Goal: Task Accomplishment & Management: Manage account settings

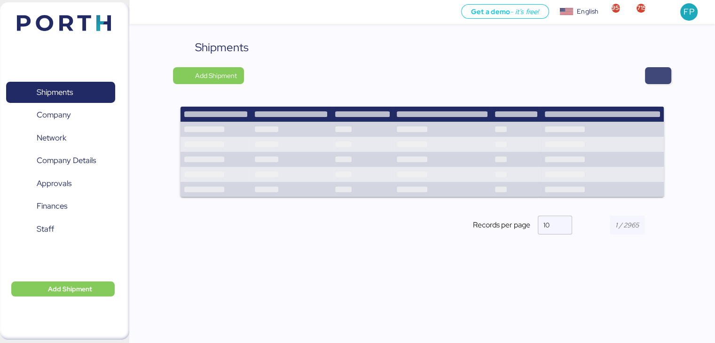
click at [664, 79] on span "button" at bounding box center [658, 75] width 11 height 13
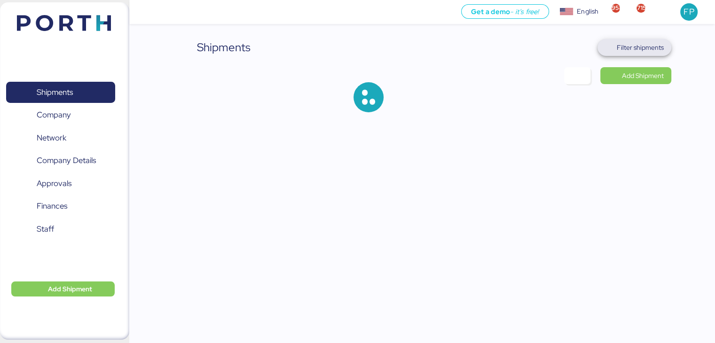
click at [644, 49] on span "Filter shipments" at bounding box center [640, 47] width 47 height 11
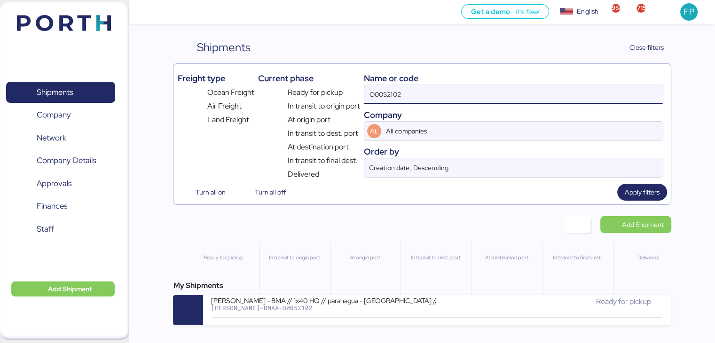
click at [389, 89] on input "O0052102" at bounding box center [514, 94] width 298 height 19
paste input "221"
type input "O0052221"
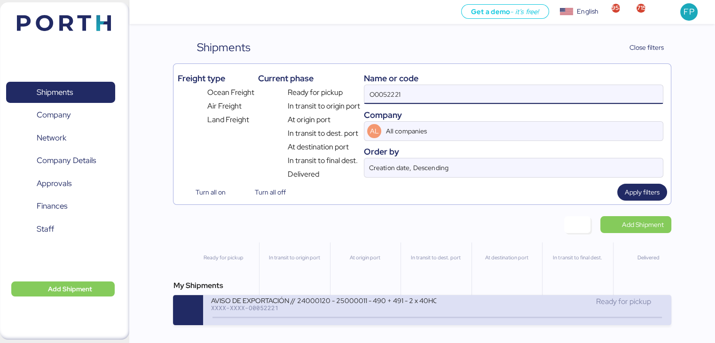
click at [345, 304] on div "AVISO DE EXPORTACIÓN // 24000120 - 25000011 - 490 + 491 - 2 x 40HC" at bounding box center [324, 300] width 226 height 8
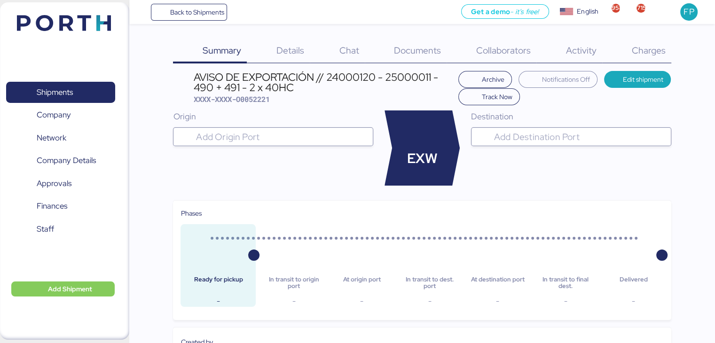
click at [643, 55] on span "Charges" at bounding box center [649, 50] width 34 height 12
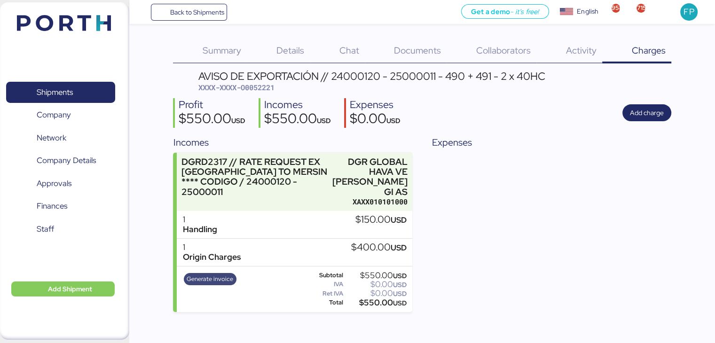
click at [196, 274] on span "Generate invoice" at bounding box center [210, 279] width 47 height 10
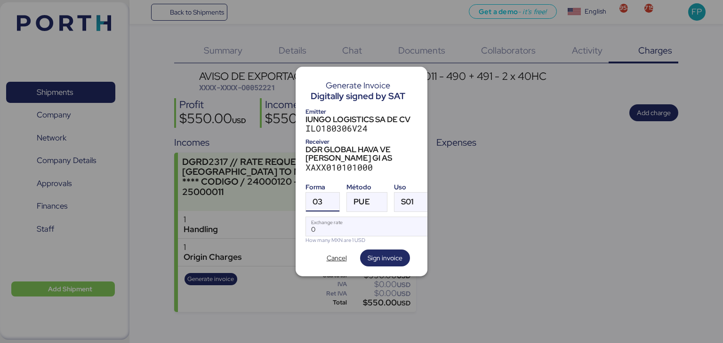
click at [328, 198] on div at bounding box center [330, 202] width 17 height 19
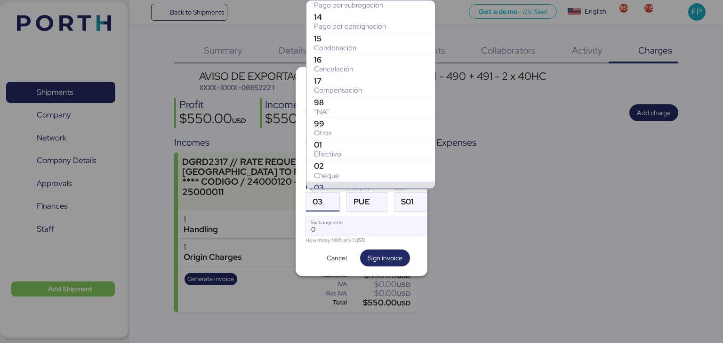
scroll to position [73, 0]
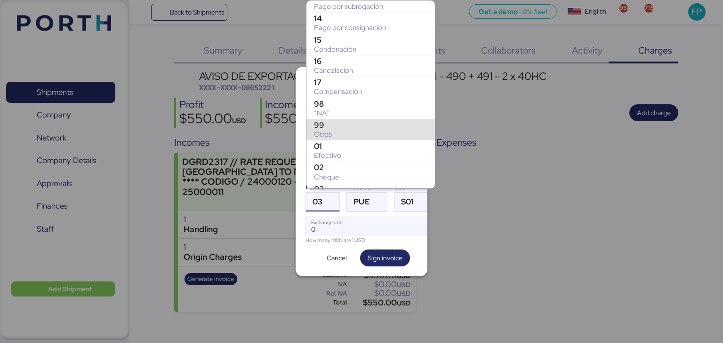
click at [328, 120] on div "99" at bounding box center [370, 124] width 113 height 9
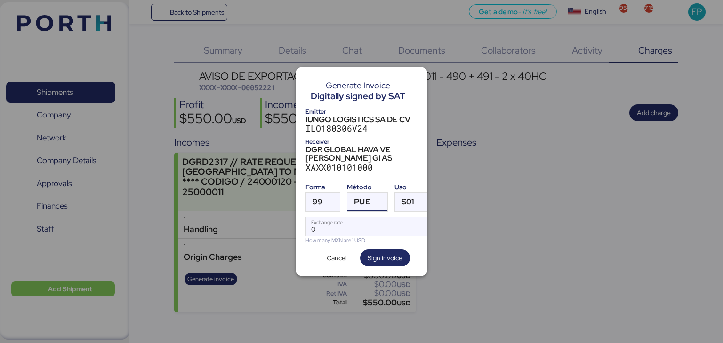
click at [356, 193] on div "PUE" at bounding box center [362, 202] width 16 height 19
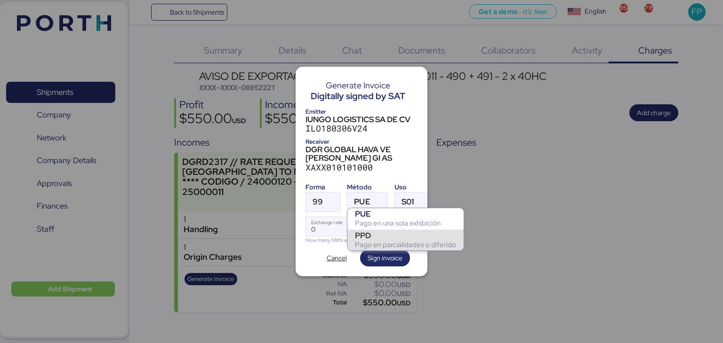
click at [369, 230] on div "PPD Pago en parcialidades o diferido" at bounding box center [405, 240] width 116 height 21
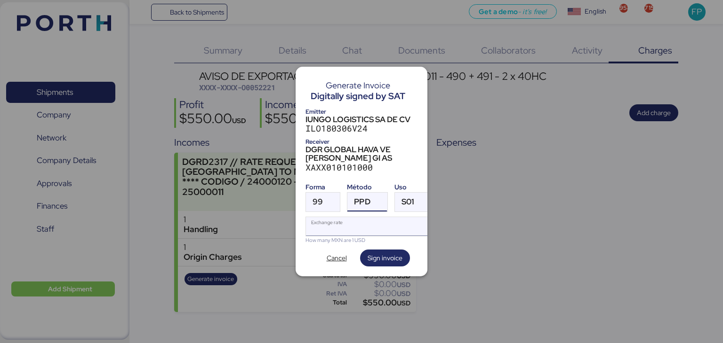
click at [313, 224] on input "Exchange rate" at bounding box center [368, 226] width 125 height 19
type input "0"
paste input "18.3474"
type input "18.3474"
click at [409, 254] on div "Cancel Sign invoice" at bounding box center [361, 258] width 112 height 17
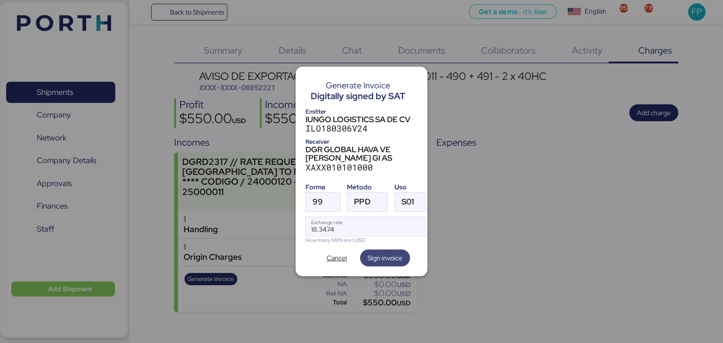
click at [402, 255] on span "Sign invoice" at bounding box center [384, 258] width 35 height 11
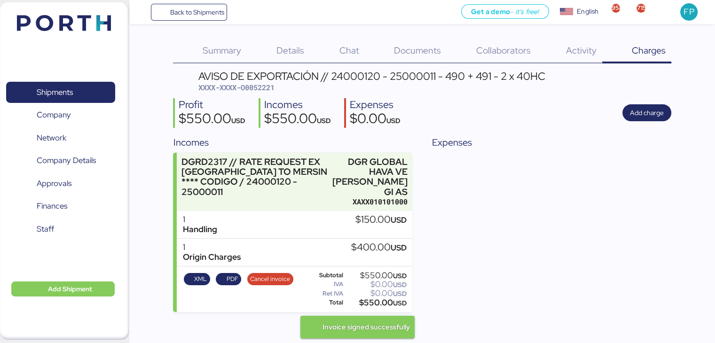
click at [269, 89] on span "XXXX-XXXX-O0052221" at bounding box center [237, 87] width 76 height 9
copy header "XXXX-XXXX-O0052221"
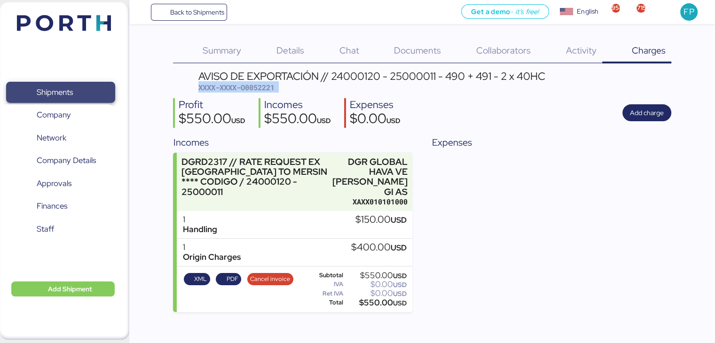
click at [68, 93] on span "Shipments" at bounding box center [55, 93] width 36 height 14
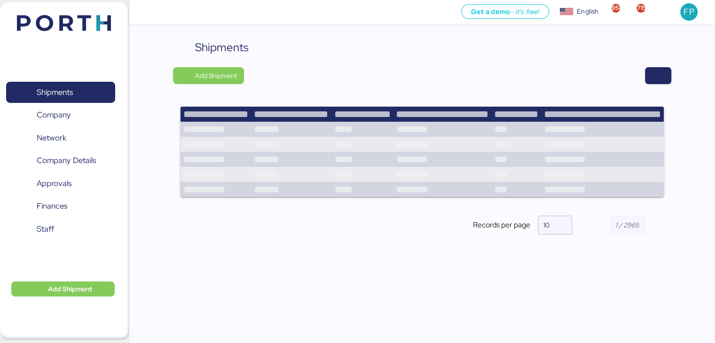
click at [660, 66] on div "Shipments Add Shipment Records per page 10" at bounding box center [422, 145] width 498 height 212
click at [660, 76] on span "button" at bounding box center [658, 75] width 11 height 13
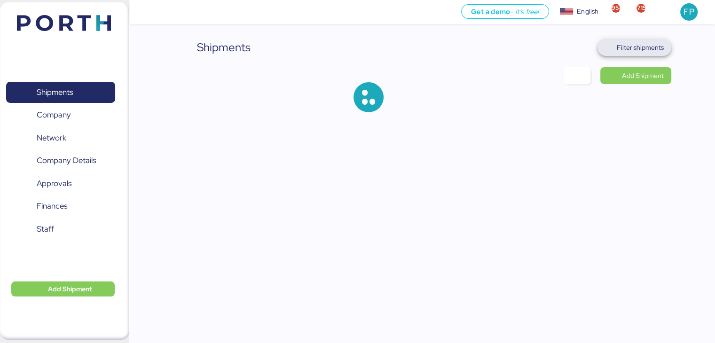
click at [640, 52] on span "Filter shipments" at bounding box center [640, 47] width 47 height 11
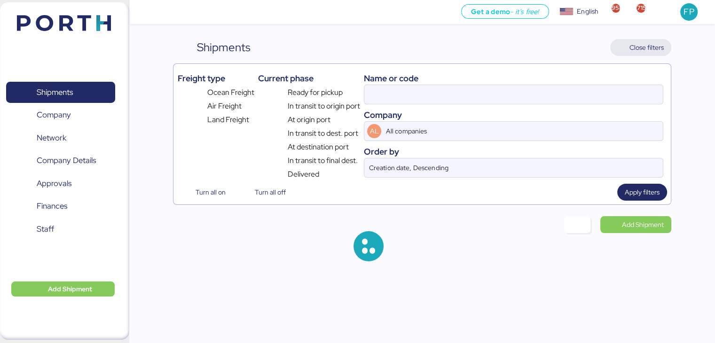
type input "O0052221"
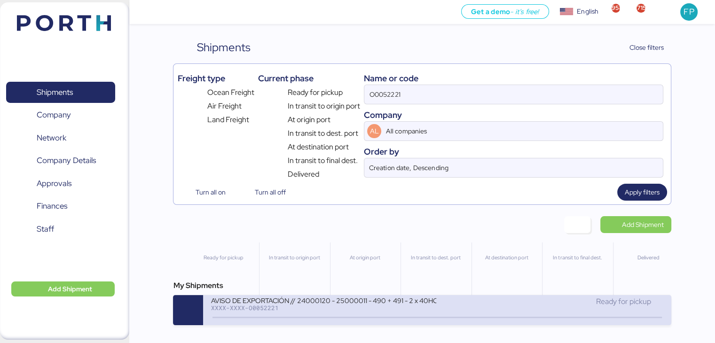
click at [331, 309] on div "XXXX-XXXX-O0052221" at bounding box center [324, 308] width 226 height 7
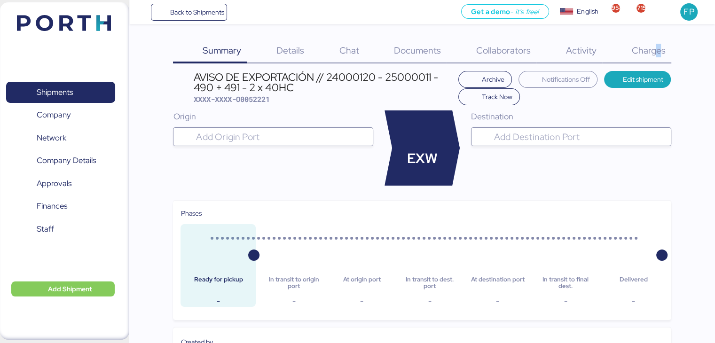
click at [656, 53] on div "Charges 0" at bounding box center [637, 51] width 69 height 24
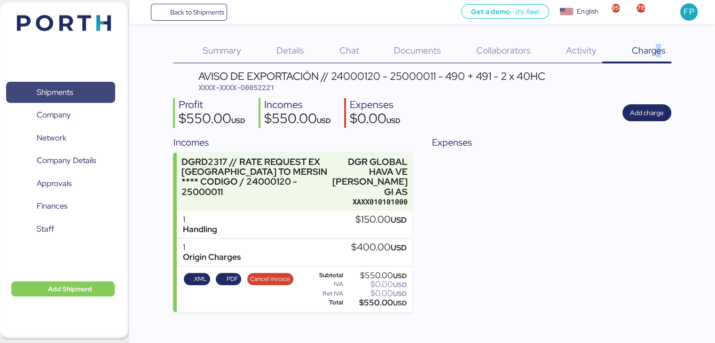
click at [96, 96] on span "Shipments" at bounding box center [60, 93] width 101 height 14
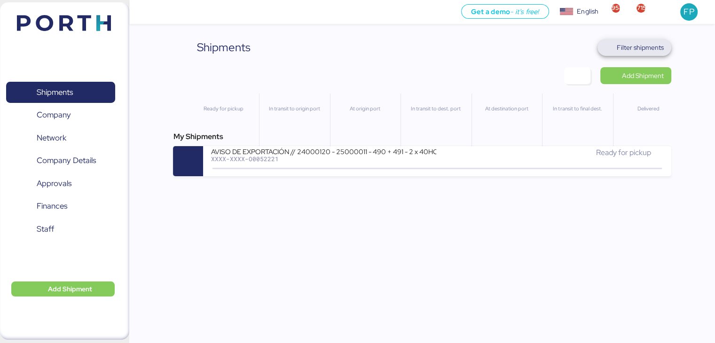
click at [638, 48] on span "Filter shipments" at bounding box center [640, 47] width 47 height 11
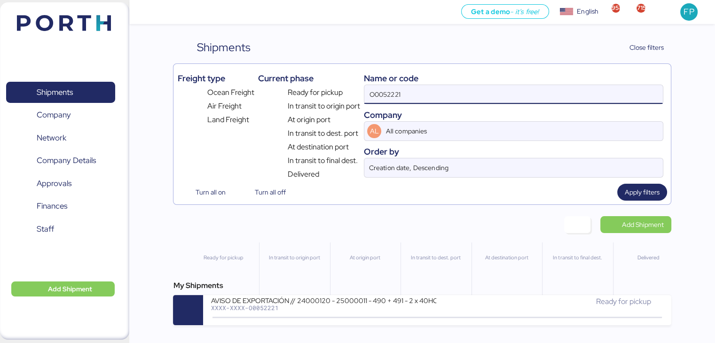
click at [378, 103] on input "O0052221" at bounding box center [514, 94] width 298 height 19
paste input "19"
type input "O0052219"
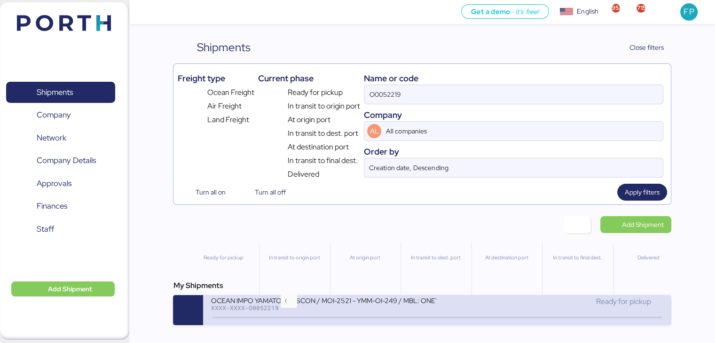
click at [273, 317] on icon at bounding box center [288, 318] width 45 height 10
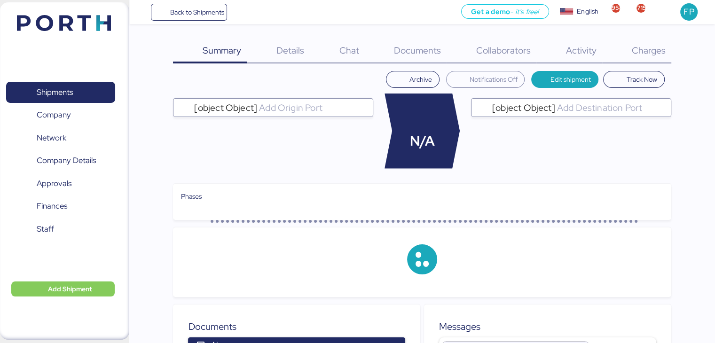
click at [644, 54] on span "Charges" at bounding box center [649, 50] width 34 height 12
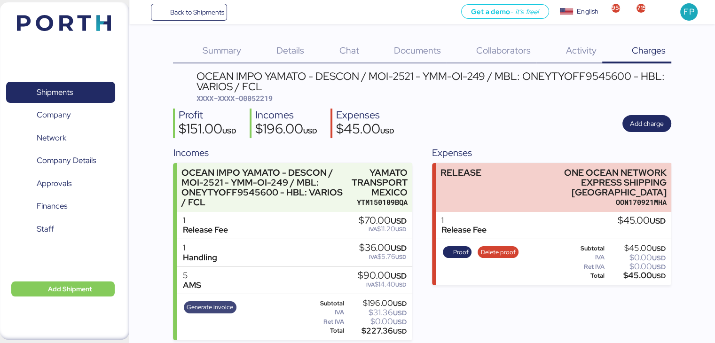
click at [222, 304] on span "Generate invoice" at bounding box center [210, 307] width 47 height 10
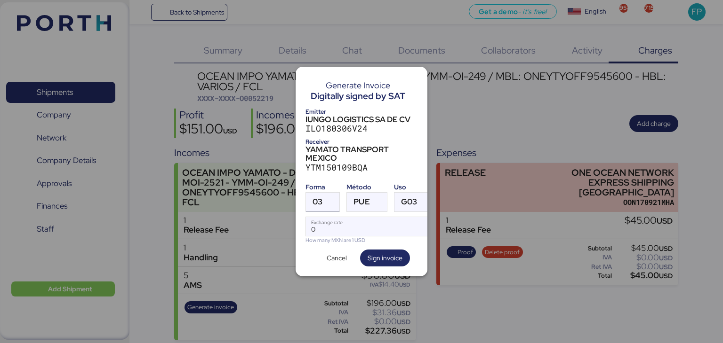
click at [324, 196] on div at bounding box center [330, 202] width 17 height 19
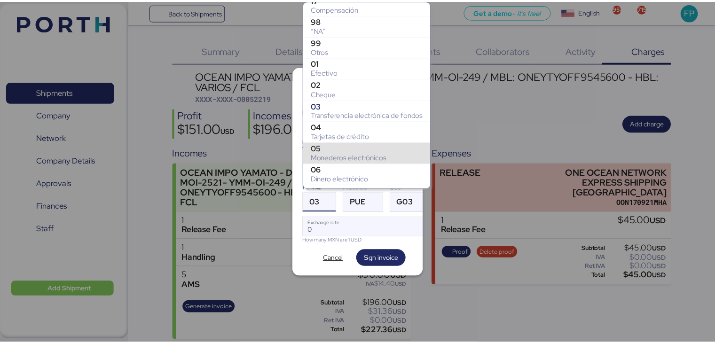
scroll to position [156, 0]
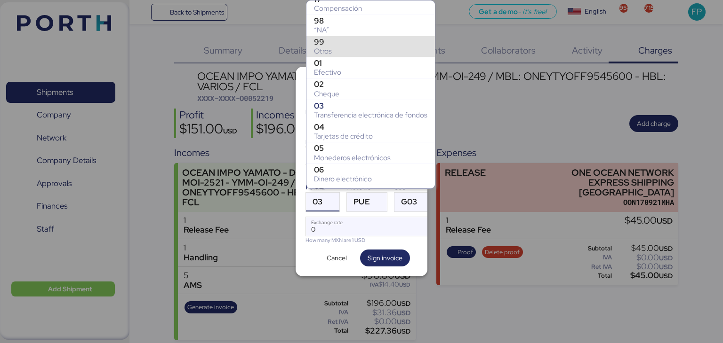
click at [324, 50] on div "Otros" at bounding box center [370, 51] width 113 height 9
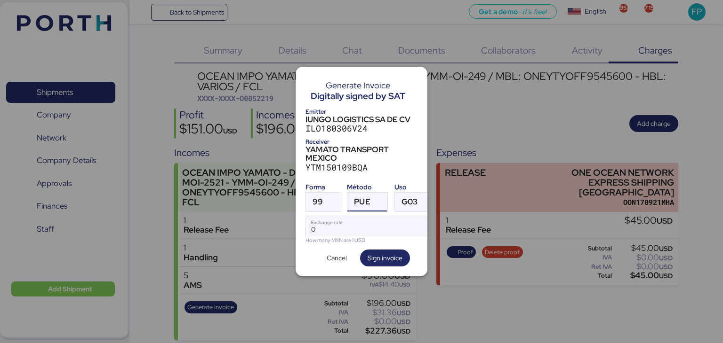
click at [373, 193] on div at bounding box center [378, 202] width 17 height 19
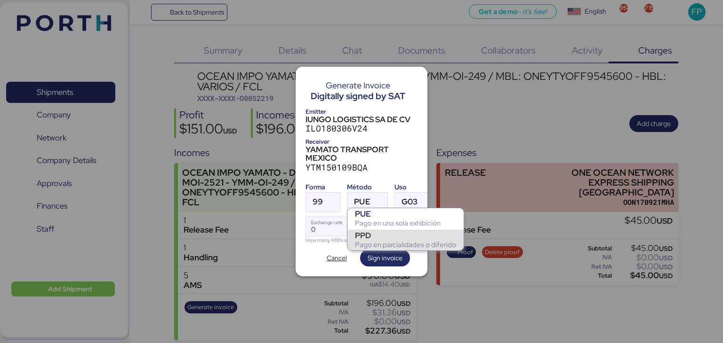
click at [367, 240] on div "Pago en parcialidades o diferido" at bounding box center [405, 244] width 101 height 9
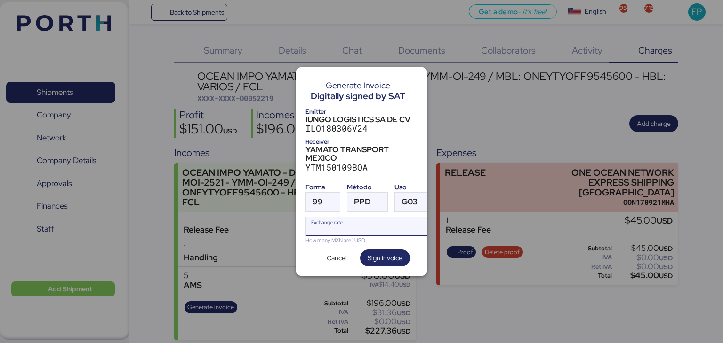
click at [327, 225] on input "Exchange rate" at bounding box center [370, 226] width 128 height 19
type input "0"
paste input "18.3474"
type input "18.3474"
click at [397, 253] on span "Sign invoice" at bounding box center [384, 258] width 35 height 11
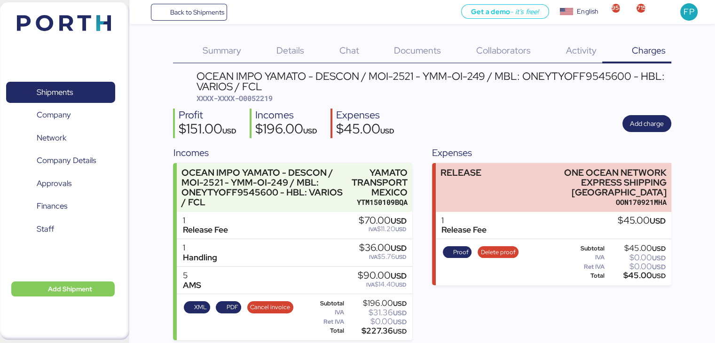
click at [246, 95] on span "XXXX-XXXX-O0052219" at bounding box center [235, 98] width 76 height 9
copy span "O0052219"
click at [382, 331] on div "$227.36 USD" at bounding box center [376, 331] width 61 height 7
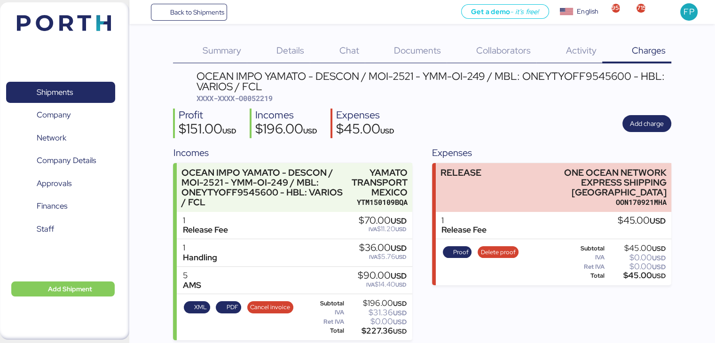
copy div "227.36"
drag, startPoint x: 426, startPoint y: 79, endPoint x: 489, endPoint y: 78, distance: 62.6
click at [489, 78] on div "OCEAN IMPO YAMATO - DESCON / MOI-2521 - YMM-OI-249 / MBL: ONEYTYOFF9545600 - HB…" at bounding box center [434, 81] width 475 height 21
copy div "YMM-OI-249"
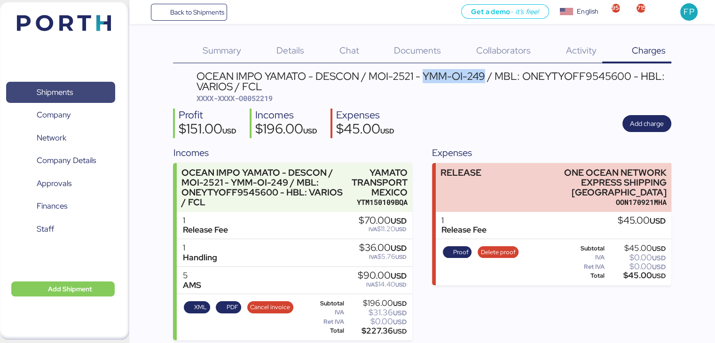
click at [103, 89] on span "Shipments" at bounding box center [60, 93] width 101 height 14
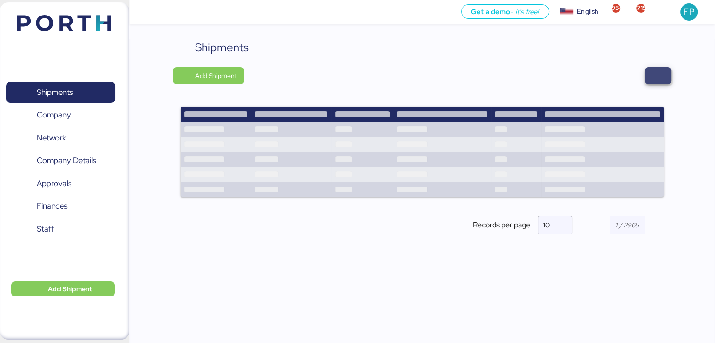
click at [661, 81] on span "button" at bounding box center [658, 75] width 11 height 13
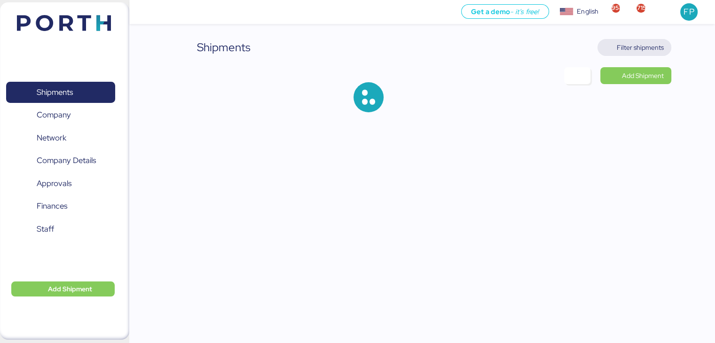
click at [649, 50] on span "Filter shipments" at bounding box center [640, 47] width 47 height 11
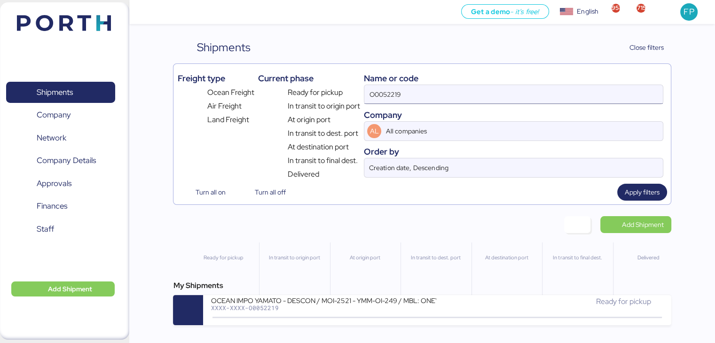
click at [382, 93] on input "O0052219" at bounding box center [514, 94] width 298 height 19
paste input "8"
type input "O0052218"
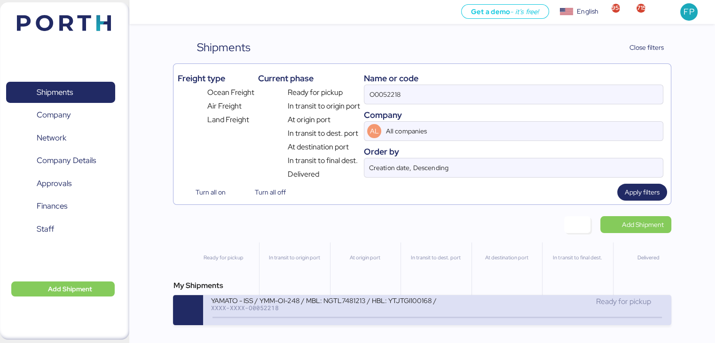
click at [304, 314] on div "YAMATO - ISS / YMM-OI-248 / MBL: NGTL7481213 / HBL: YTJTGI100168 / LCL XXXX-XXX…" at bounding box center [324, 306] width 227 height 20
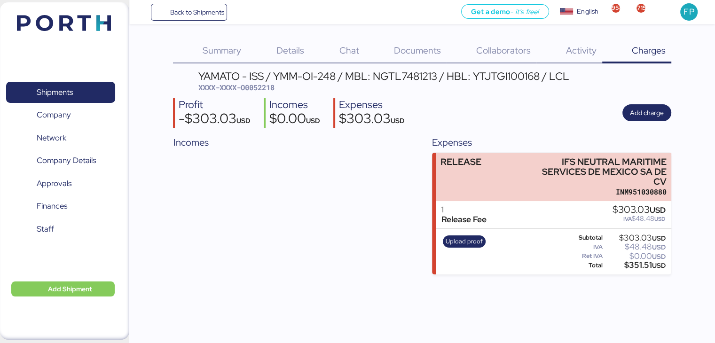
click at [261, 86] on span "XXXX-XXXX-O0052218" at bounding box center [237, 87] width 76 height 9
copy span "O0052218"
click at [66, 94] on span "Shipments" at bounding box center [55, 93] width 36 height 14
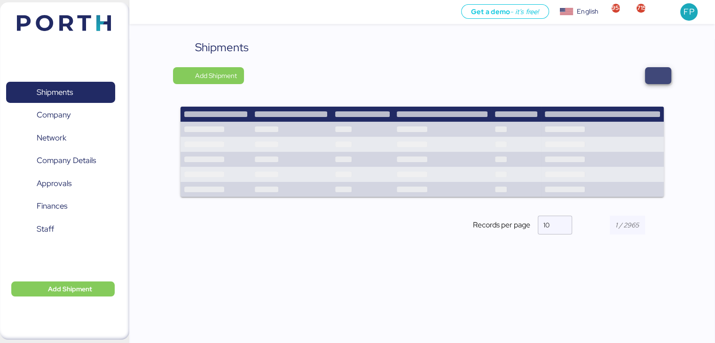
click at [666, 73] on span "button" at bounding box center [658, 75] width 26 height 17
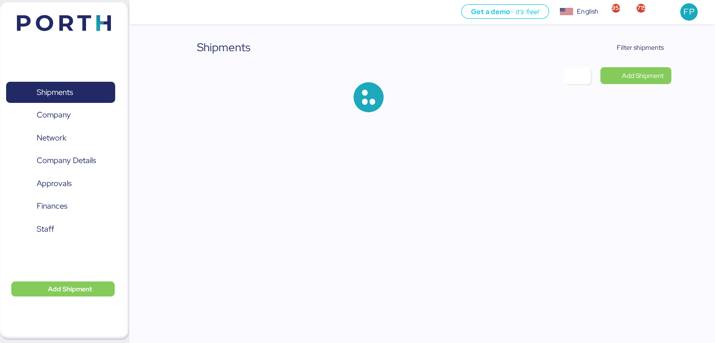
click at [617, 38] on div "Shipments Filter shipments Add Shipment" at bounding box center [357, 63] width 715 height 127
click at [624, 43] on span "Filter shipments" at bounding box center [640, 47] width 47 height 11
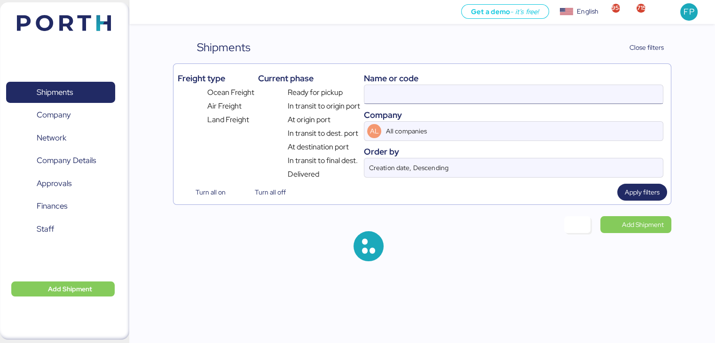
click at [385, 93] on input at bounding box center [514, 94] width 298 height 19
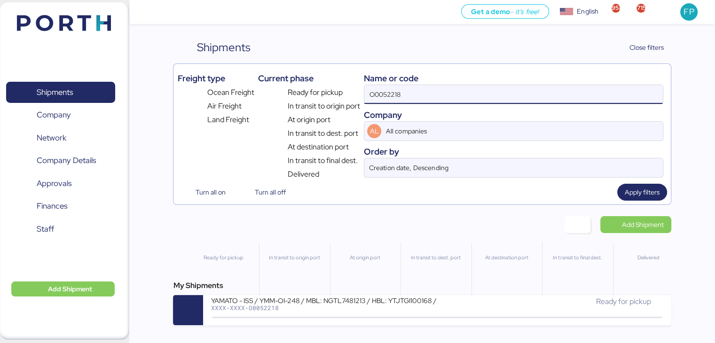
click at [385, 93] on input "O0052218" at bounding box center [514, 94] width 298 height 19
paste input "1912"
click at [385, 93] on input "O0051912" at bounding box center [514, 94] width 298 height 19
type input "O0051912"
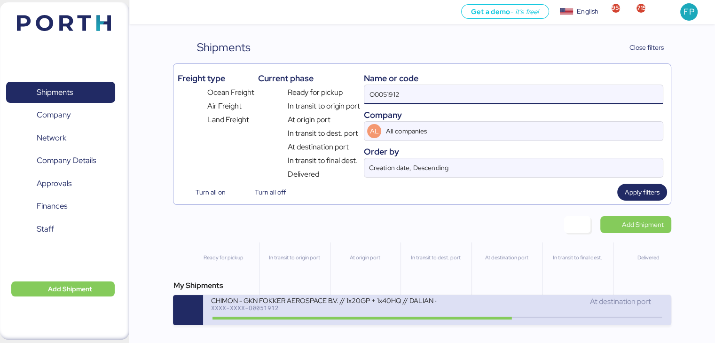
click at [321, 315] on div "CHIMON - GKN FOKKER AEROSPACE B.V. // 1x20GP + 1x40HQ // DALIAN - MANZANILLO //…" at bounding box center [324, 306] width 227 height 20
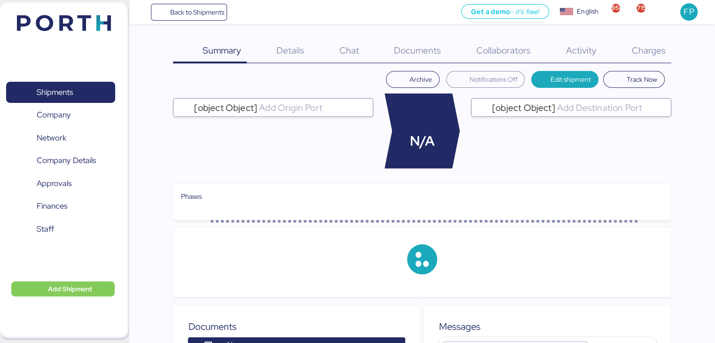
click at [651, 53] on span "Charges" at bounding box center [649, 50] width 34 height 12
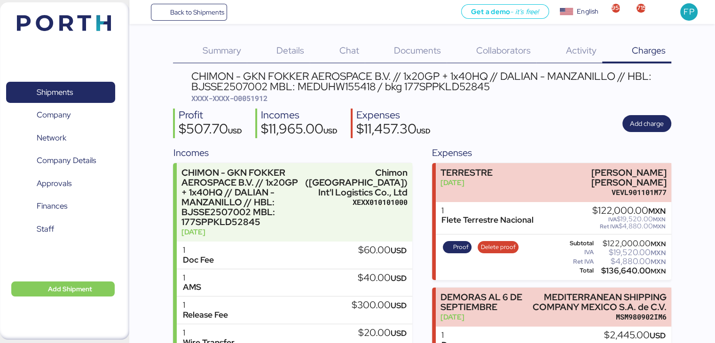
click at [260, 94] on span "XXXX-XXXX-O0051912" at bounding box center [229, 98] width 76 height 9
copy span "O0051912"
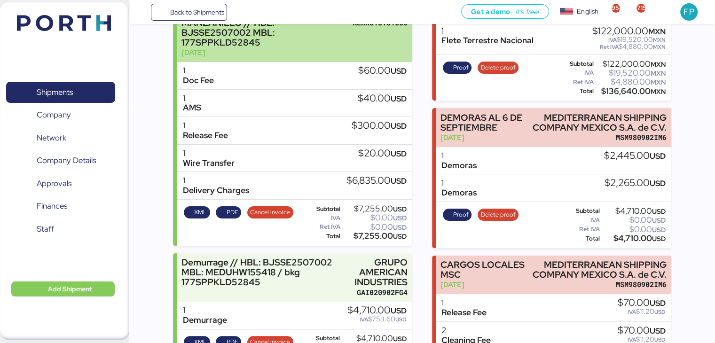
scroll to position [179, 0]
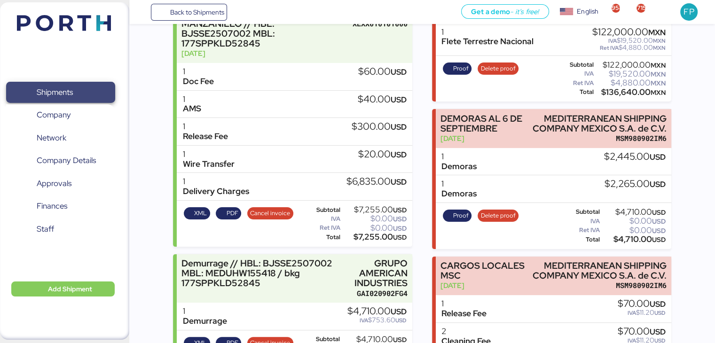
click at [75, 93] on span "Shipments" at bounding box center [60, 93] width 101 height 14
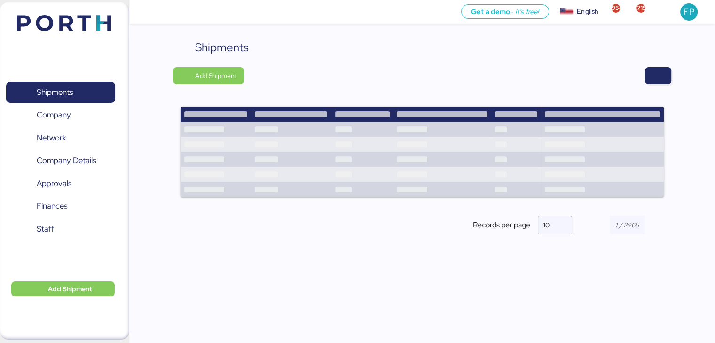
click at [642, 90] on div "Shipments Add Shipment Records per page 10" at bounding box center [422, 145] width 498 height 212
click at [661, 76] on span "button" at bounding box center [658, 75] width 11 height 13
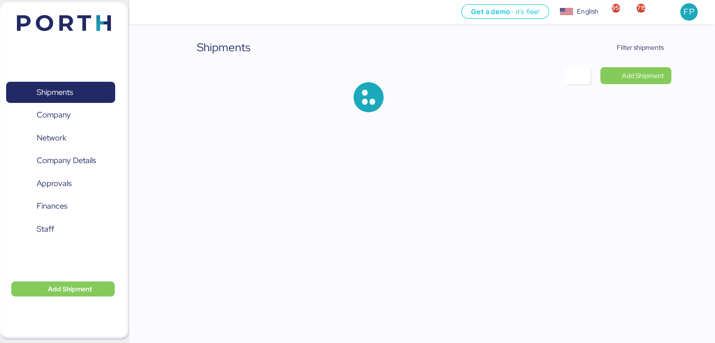
click at [633, 38] on div "Shipments Filter shipments Add Shipment" at bounding box center [357, 63] width 715 height 127
click at [633, 41] on span "Filter shipments" at bounding box center [634, 47] width 59 height 13
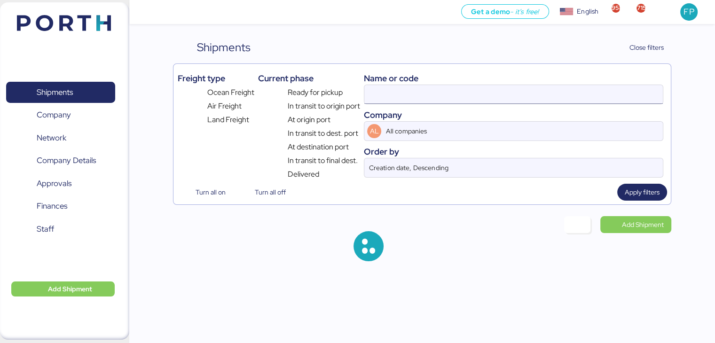
click at [386, 93] on input at bounding box center [514, 94] width 298 height 19
click at [386, 93] on input "O0051912" at bounding box center [514, 94] width 298 height 19
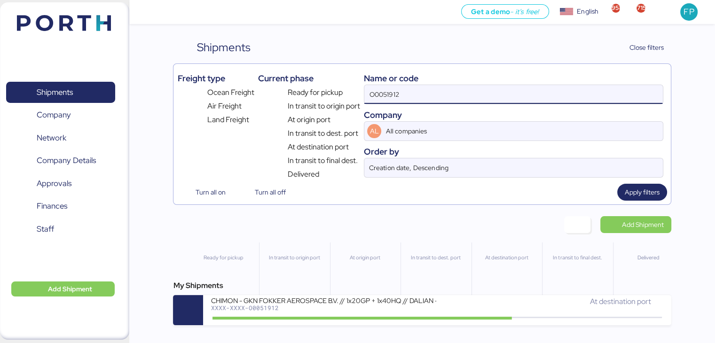
click at [386, 93] on input "O0051912" at bounding box center [514, 94] width 298 height 19
paste input "264"
type input "O0051264"
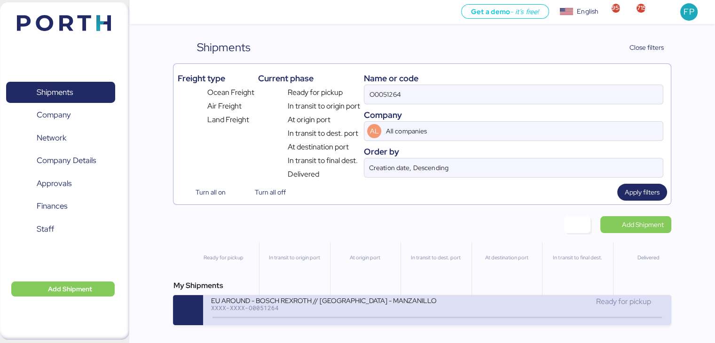
click at [354, 310] on div "XXXX-XXXX-O0051264" at bounding box center [324, 308] width 226 height 7
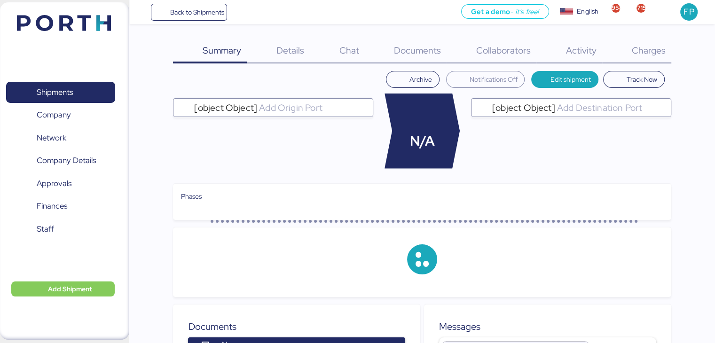
click at [635, 48] on span "Charges" at bounding box center [649, 50] width 34 height 12
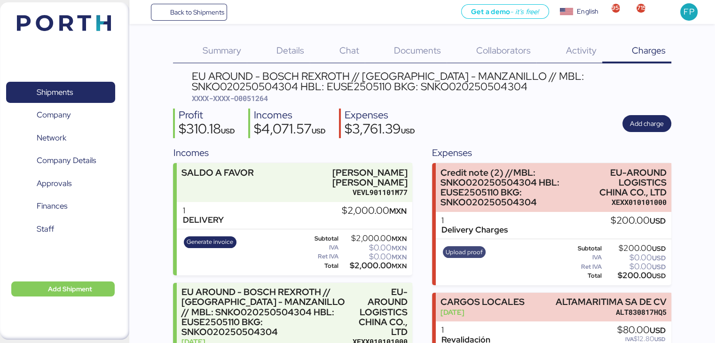
click at [467, 248] on span "Upload proof" at bounding box center [464, 252] width 37 height 10
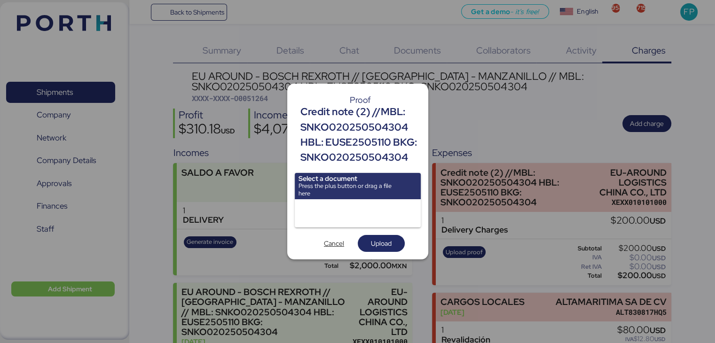
click at [345, 183] on input "file" at bounding box center [358, 186] width 126 height 26
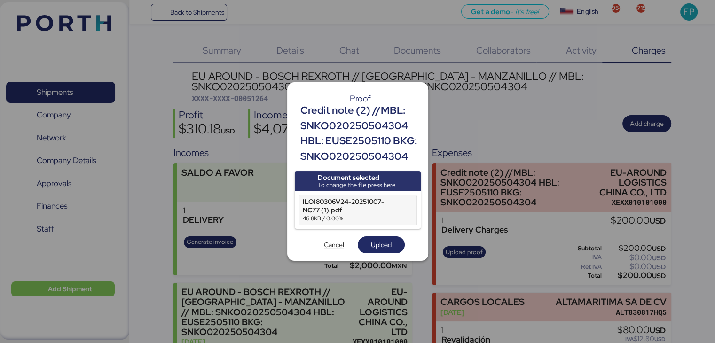
click at [325, 209] on div "ILO180306V24-20251007-NC77 (1).pdf" at bounding box center [348, 206] width 90 height 17
click at [374, 240] on span "Upload" at bounding box center [381, 244] width 21 height 11
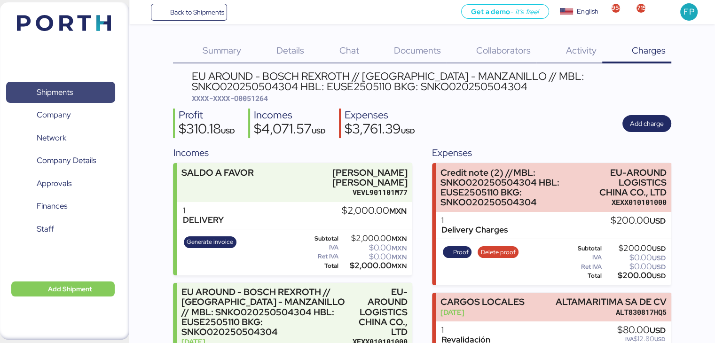
click at [82, 88] on span "Shipments" at bounding box center [60, 93] width 101 height 14
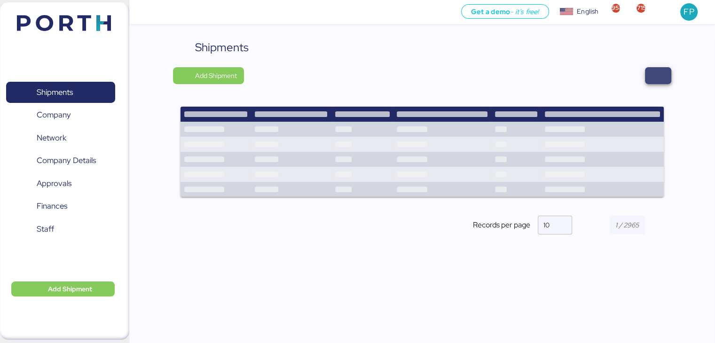
click at [659, 68] on span "button" at bounding box center [658, 75] width 26 height 17
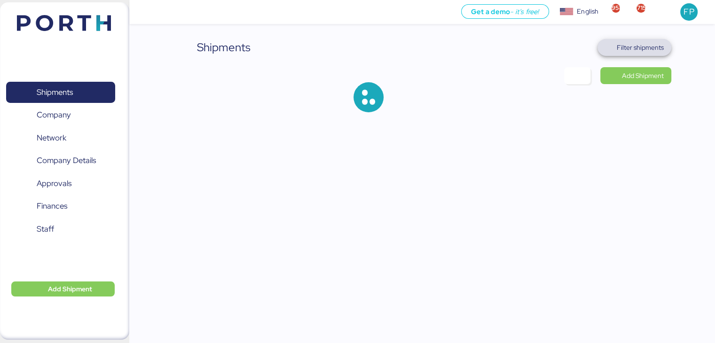
click at [632, 48] on span "Filter shipments" at bounding box center [640, 47] width 47 height 11
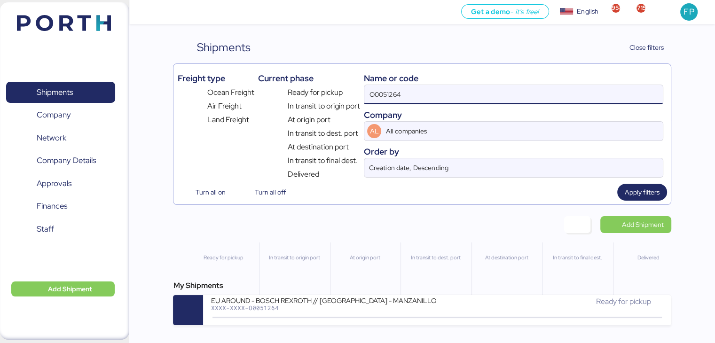
click at [382, 100] on input "O0051264" at bounding box center [514, 94] width 298 height 19
paste input "2218"
type input "O0052218"
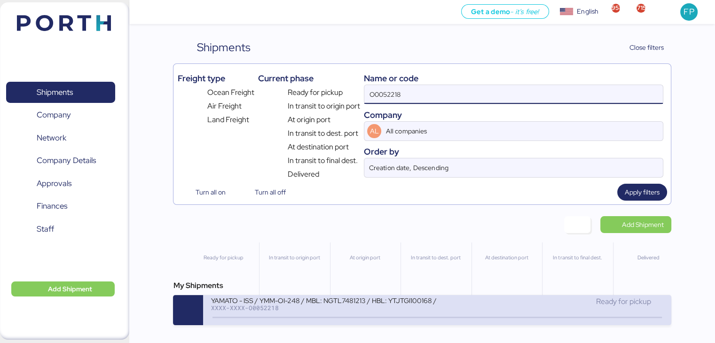
click at [312, 302] on div "YAMATO - ISS / YMM-OI-248 / MBL: NGTL7481213 / HBL: YTJTGI100168 / LCL" at bounding box center [324, 300] width 226 height 8
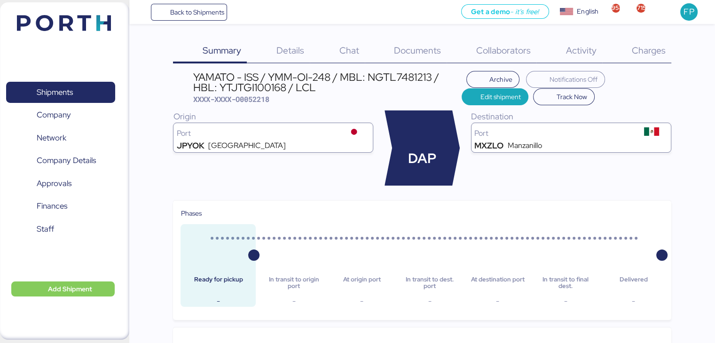
click at [629, 58] on div "Charges 0" at bounding box center [637, 51] width 69 height 24
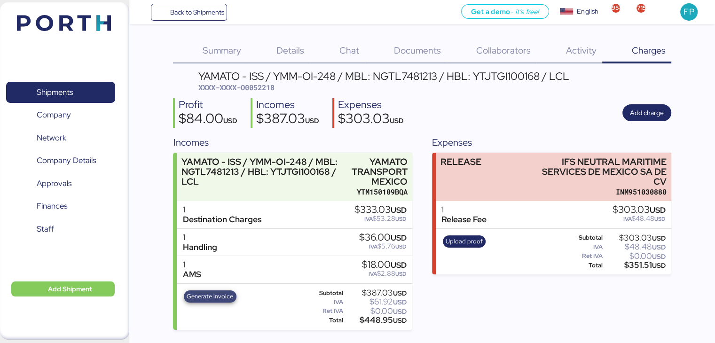
click at [209, 299] on span "Generate invoice" at bounding box center [210, 297] width 47 height 10
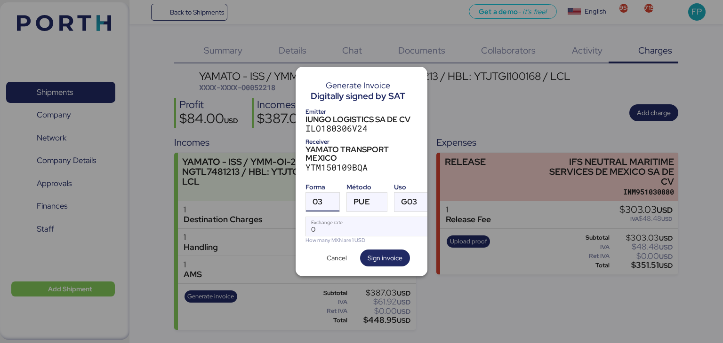
click at [318, 198] on span "03" at bounding box center [317, 202] width 10 height 8
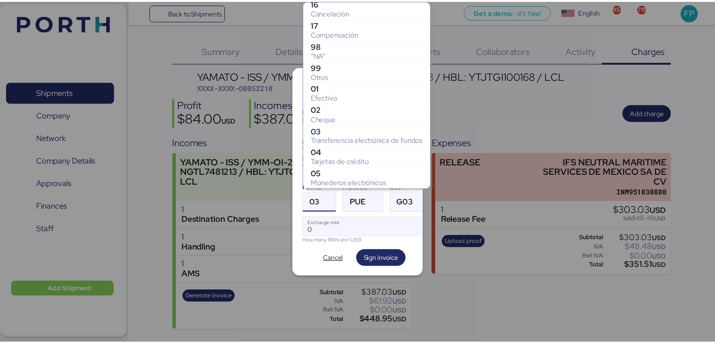
scroll to position [131, 0]
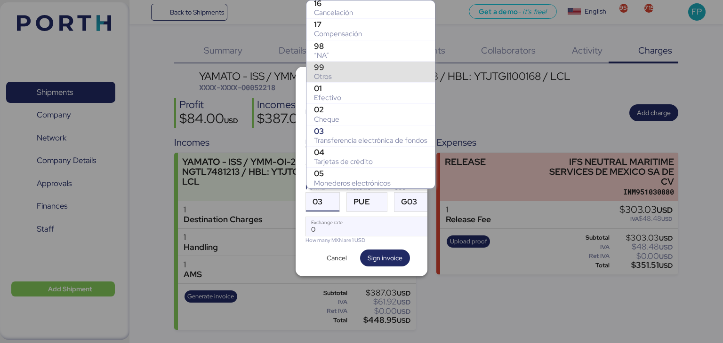
click at [334, 72] on div "Otros" at bounding box center [370, 76] width 113 height 9
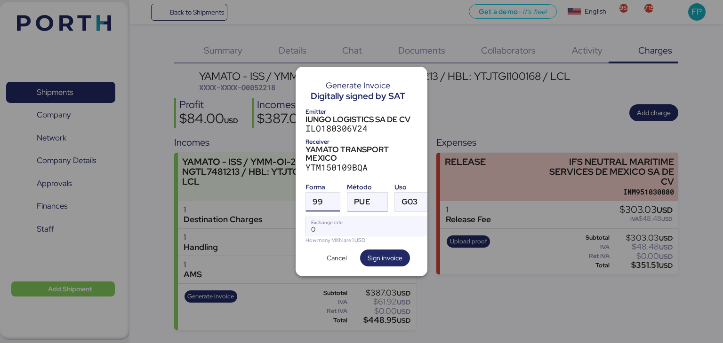
click at [364, 201] on span "PUE" at bounding box center [362, 202] width 16 height 8
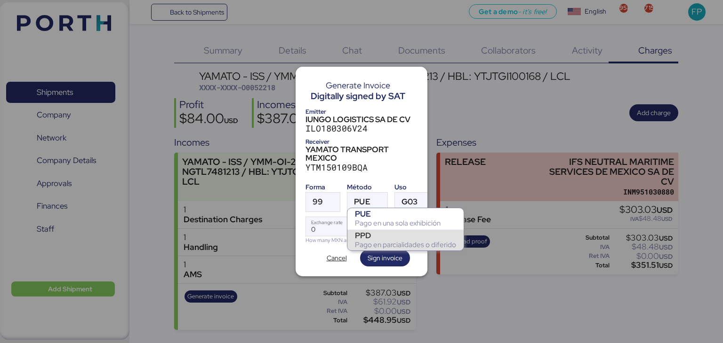
click at [385, 231] on div "PPD" at bounding box center [405, 235] width 101 height 9
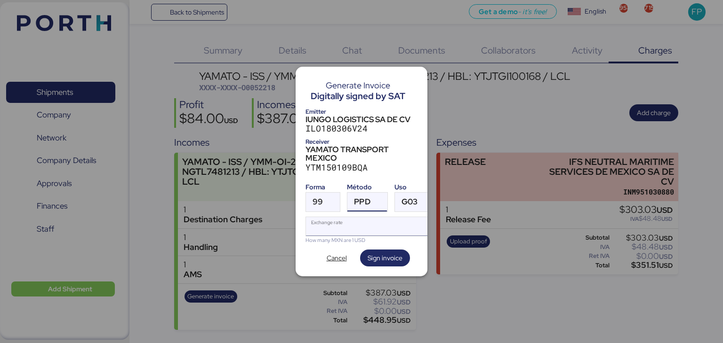
click at [324, 223] on input "Exchange rate" at bounding box center [370, 226] width 128 height 19
type input "0"
paste input "18.3474"
type input "18.3474"
click at [381, 264] on div "Generate Invoice Digitally signed by SAT Emitter IUNGO LOGISTICS SA DE CV ILO18…" at bounding box center [361, 171] width 132 height 209
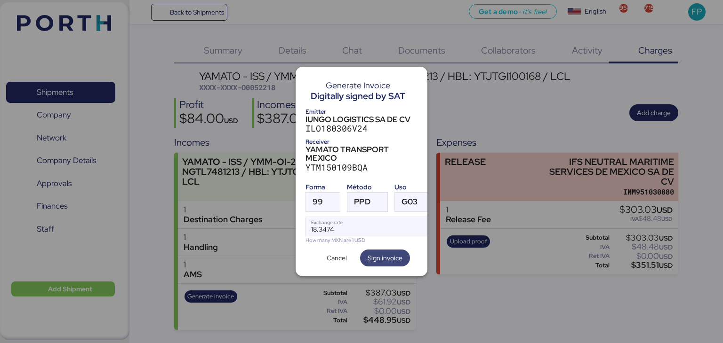
click at [386, 258] on span "Sign invoice" at bounding box center [384, 258] width 35 height 11
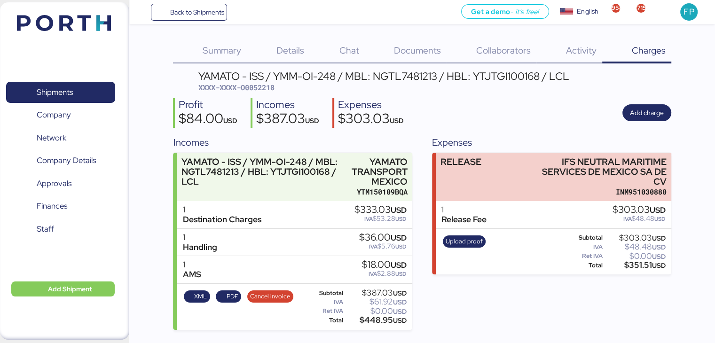
click at [254, 90] on span "XXXX-XXXX-O0052218" at bounding box center [237, 87] width 76 height 9
copy span "O0052218"
click at [376, 317] on div "$448.95 USD" at bounding box center [376, 320] width 62 height 7
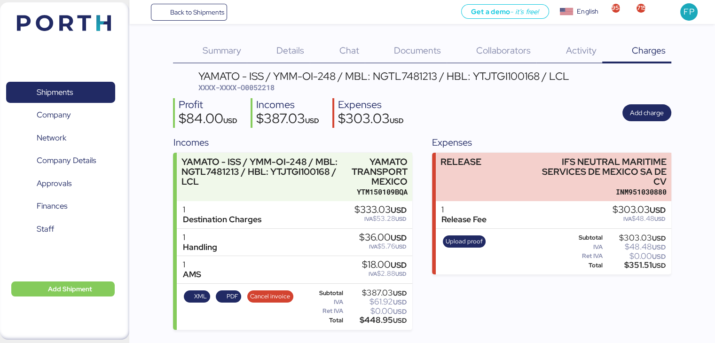
copy div "448.95"
drag, startPoint x: 274, startPoint y: 74, endPoint x: 337, endPoint y: 73, distance: 63.0
click at [337, 73] on div "YAMATO - ISS / YMM-OI-248 / MBL: NGTL7481213 / HBL: YTJTGI100168 / LCL" at bounding box center [384, 76] width 371 height 10
copy div "YMM-OI-248"
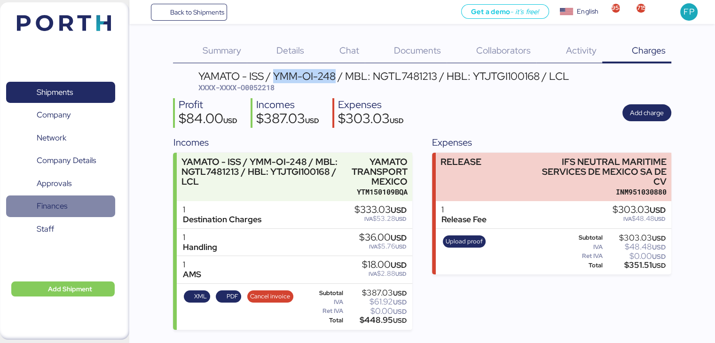
click at [54, 203] on span "Finances" at bounding box center [52, 206] width 31 height 14
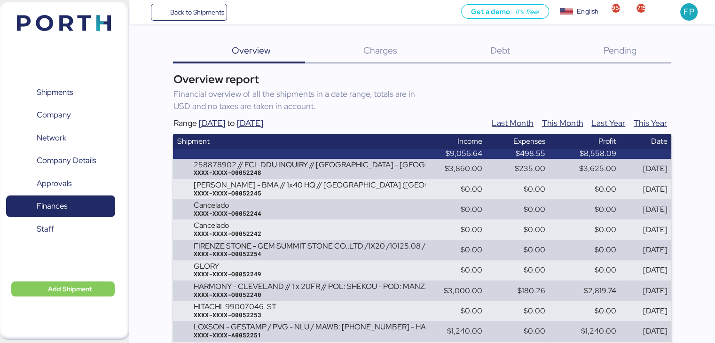
click at [493, 61] on div "Debt 0" at bounding box center [488, 51] width 113 height 24
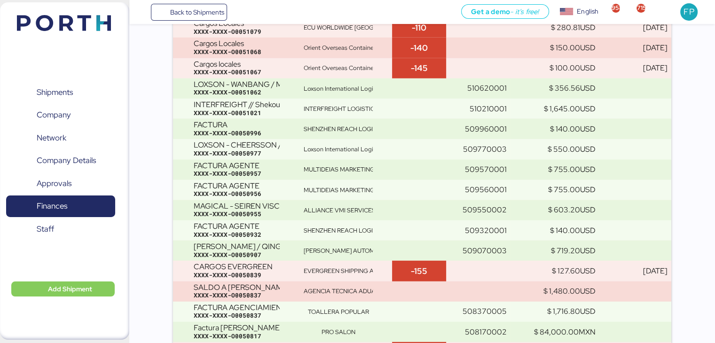
scroll to position [6494, 0]
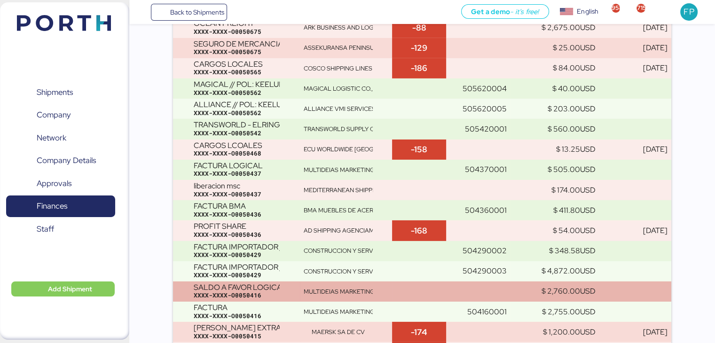
click at [284, 302] on td "SALDO A FAVOR LOGICAL XXXX-XXXX-O0050416" at bounding box center [236, 292] width 127 height 20
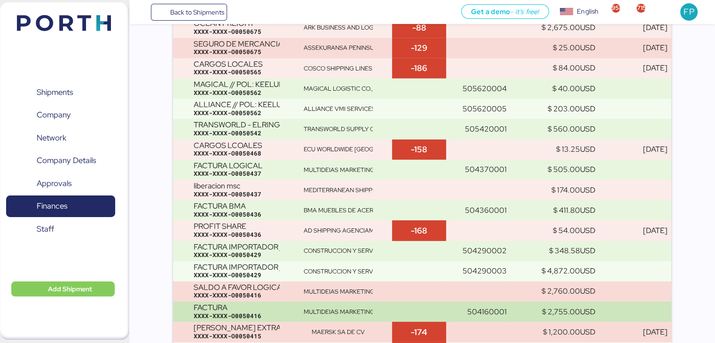
click at [280, 316] on div "XXXX-XXXX-O0050416" at bounding box center [244, 316] width 103 height 8
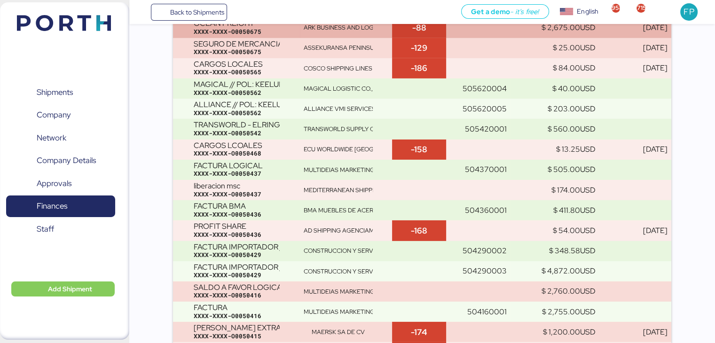
scroll to position [6697, 0]
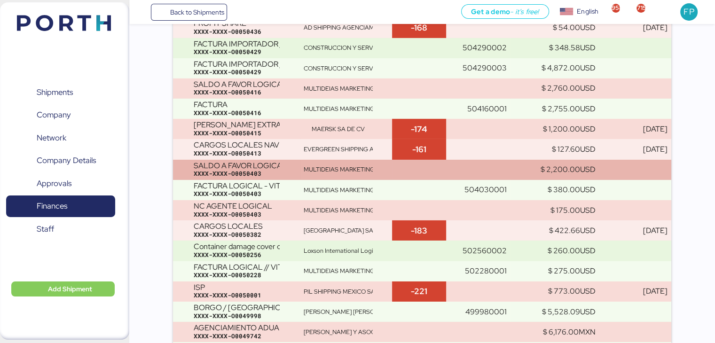
click at [388, 174] on div "MULTIDEIAS MARKETING E TRANSPORTES" at bounding box center [346, 170] width 85 height 8
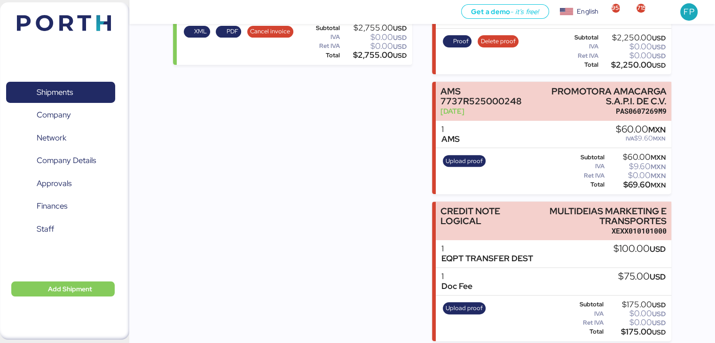
scroll to position [434, 0]
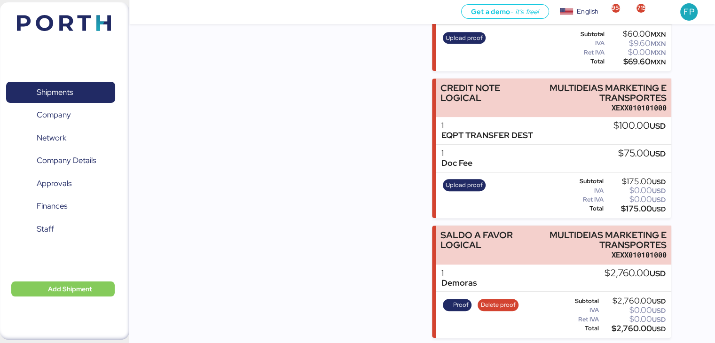
click at [623, 326] on div "$2,760.00 USD" at bounding box center [633, 329] width 65 height 7
copy div "2,760.00"
click at [461, 303] on span "Proof" at bounding box center [461, 305] width 16 height 10
click at [87, 93] on span "Shipments" at bounding box center [60, 93] width 101 height 14
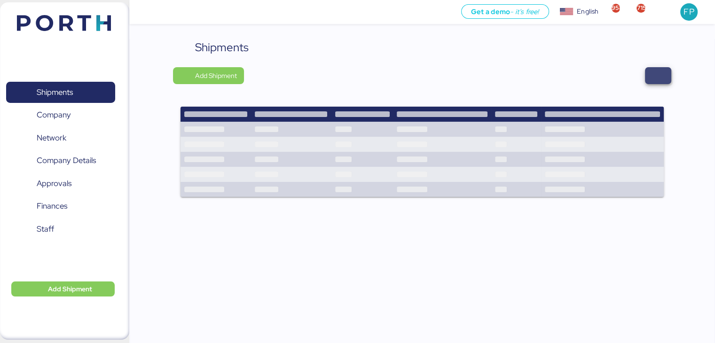
click at [667, 78] on span "button" at bounding box center [658, 75] width 26 height 17
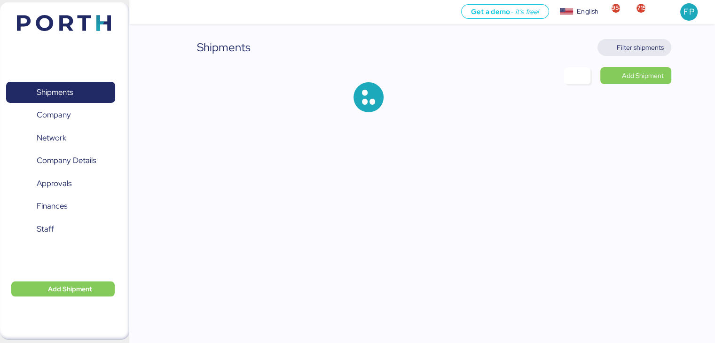
click at [636, 54] on span "Filter shipments" at bounding box center [634, 47] width 59 height 13
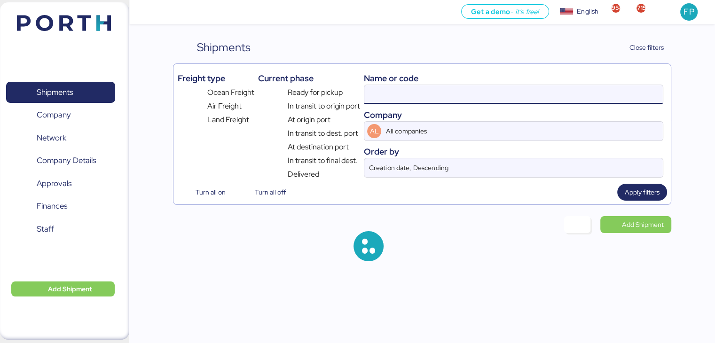
click at [382, 97] on input at bounding box center [514, 94] width 298 height 19
type input "O0052218"
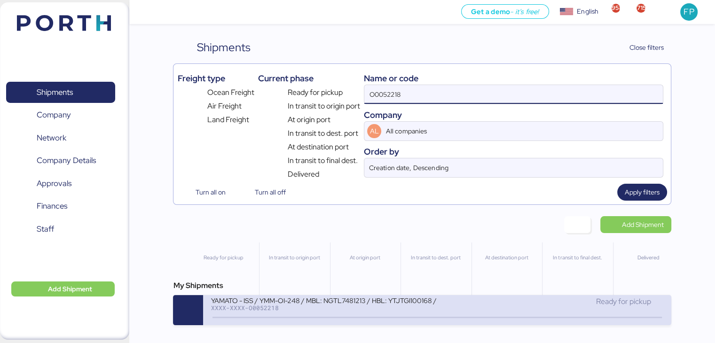
click at [322, 303] on div "YAMATO - ISS / YMM-OI-248 / MBL: NGTL7481213 / HBL: YTJTGI100168 / LCL" at bounding box center [324, 300] width 226 height 8
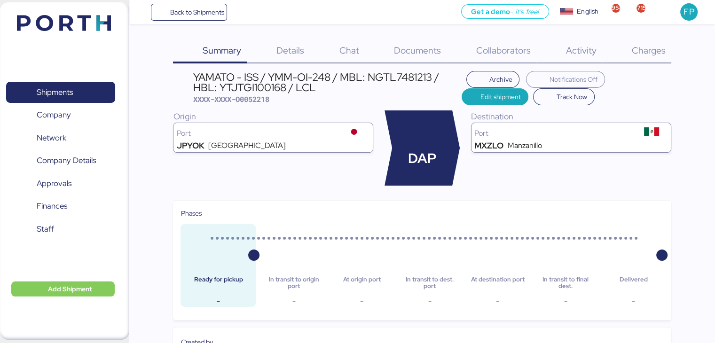
click at [648, 58] on div "Charges 0" at bounding box center [637, 51] width 69 height 24
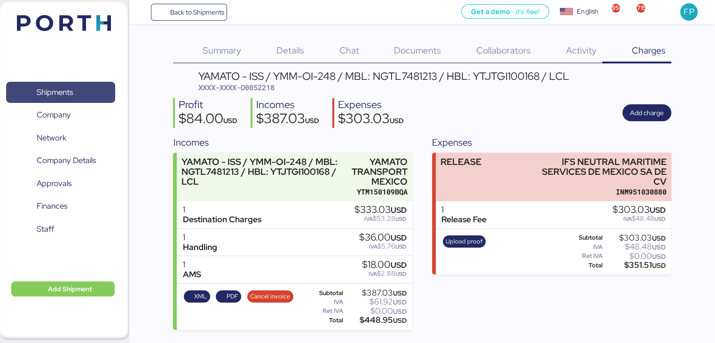
click at [60, 99] on span "Shipments" at bounding box center [60, 93] width 101 height 14
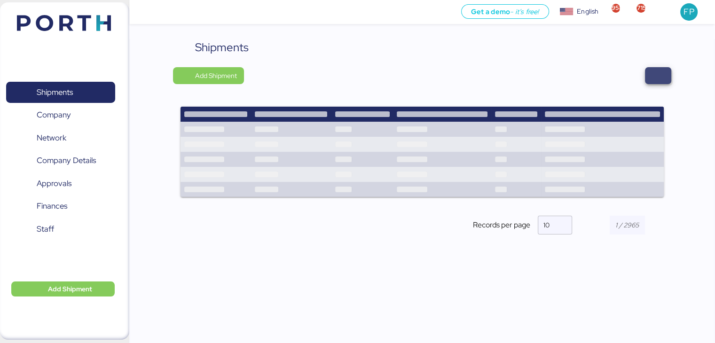
click at [667, 78] on span "button" at bounding box center [658, 75] width 26 height 17
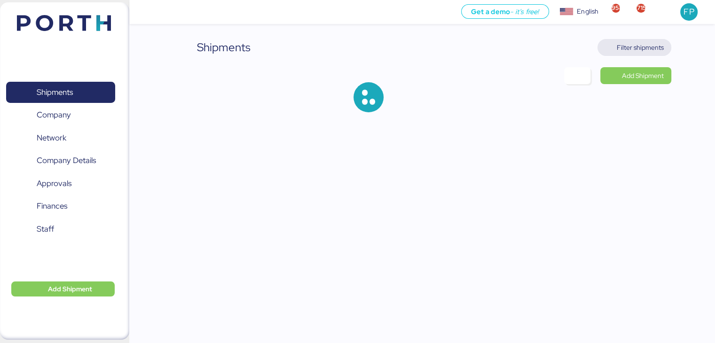
click at [636, 48] on span "Filter shipments" at bounding box center [640, 47] width 47 height 11
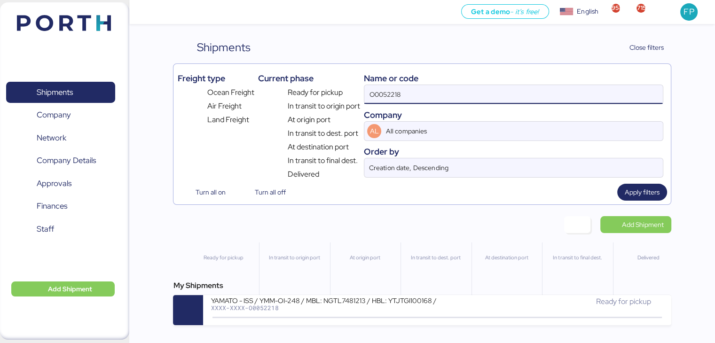
click at [388, 92] on input "O0052218" at bounding box center [514, 94] width 298 height 19
paste input "4508"
type input "O0045088"
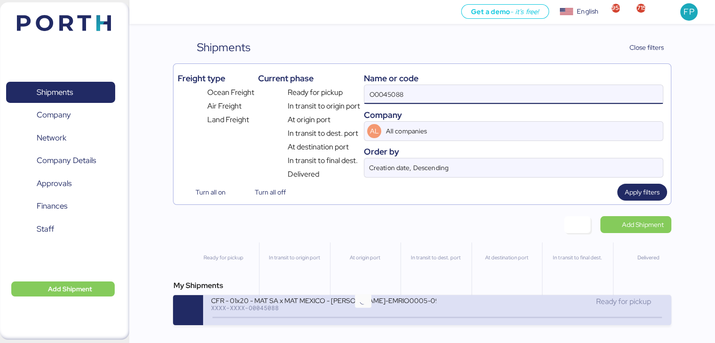
click at [363, 316] on icon at bounding box center [363, 318] width 45 height 10
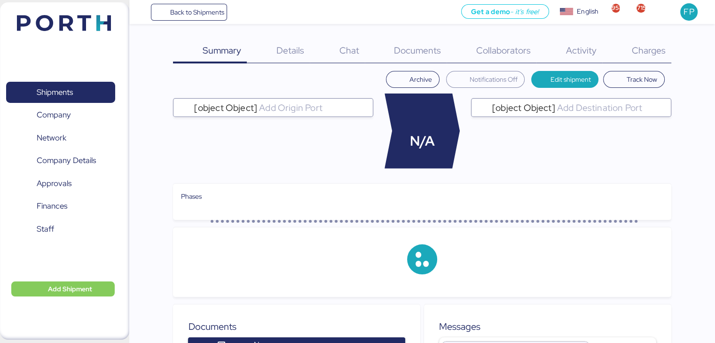
click at [657, 46] on span "Charges" at bounding box center [649, 50] width 34 height 12
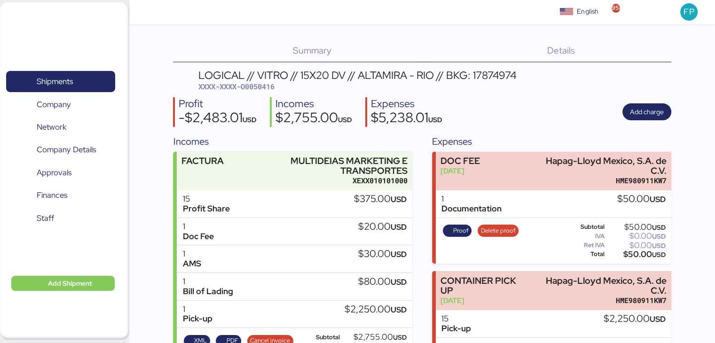
click at [266, 88] on span "XXXX-XXXX-O0050416" at bounding box center [237, 86] width 76 height 9
copy span "O0050416"
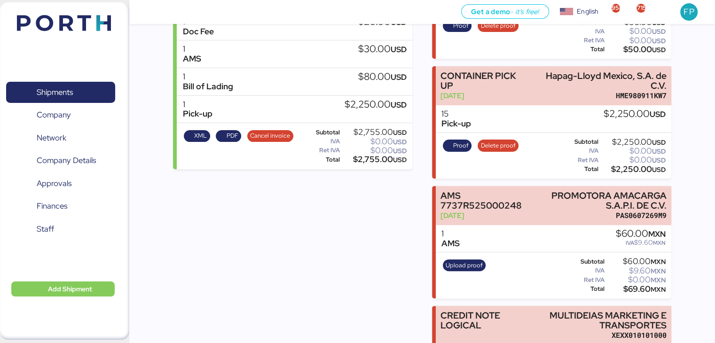
scroll to position [434, 0]
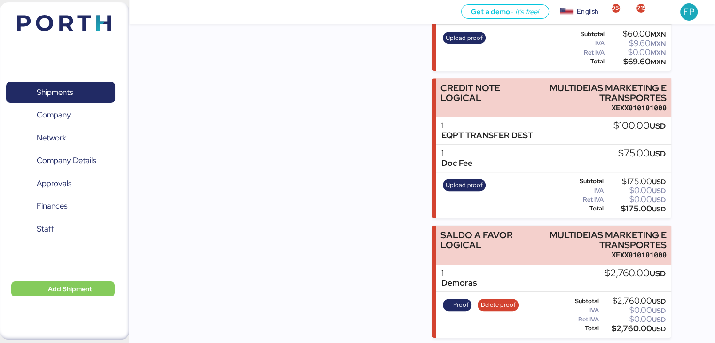
copy span "O0050416"
click at [81, 86] on span "Shipments" at bounding box center [60, 93] width 101 height 14
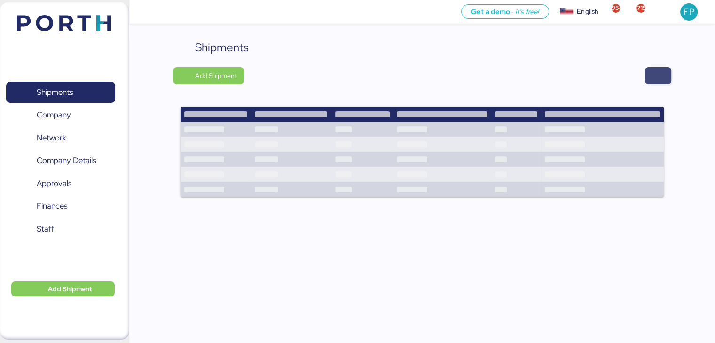
click at [667, 77] on span "button" at bounding box center [658, 75] width 26 height 17
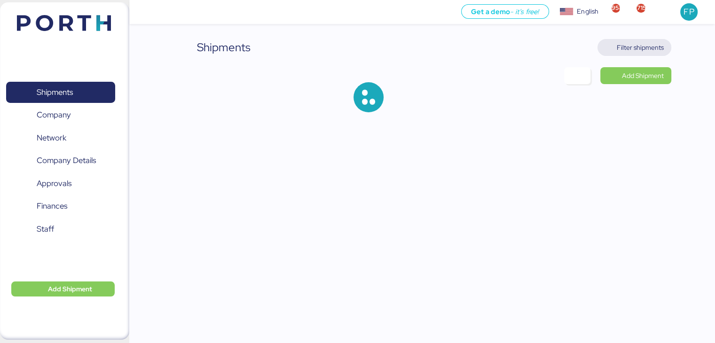
click at [643, 44] on span "Filter shipments" at bounding box center [640, 47] width 47 height 11
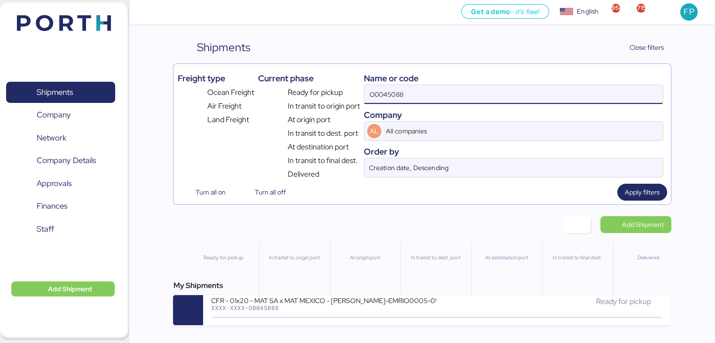
click at [386, 96] on input "O0045088" at bounding box center [514, 94] width 298 height 19
paste input "5221"
type input "O0052218"
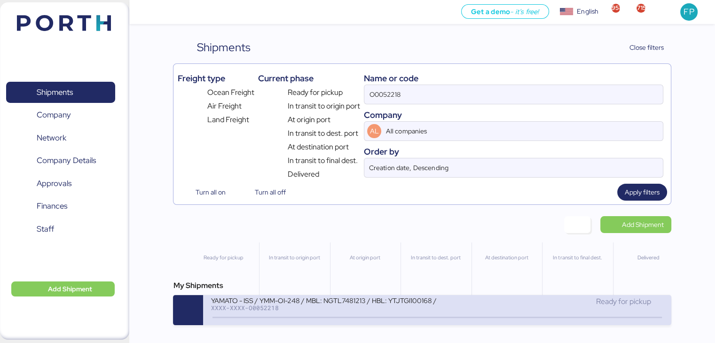
click at [361, 304] on div "YAMATO - ISS / YMM-OI-248 / MBL: NGTL7481213 / HBL: YTJTGI100168 / LCL" at bounding box center [324, 300] width 226 height 8
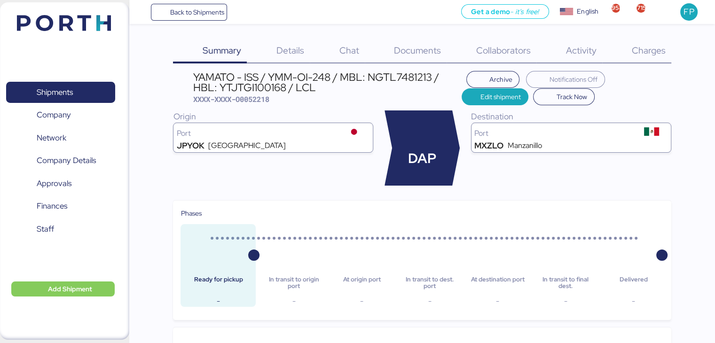
click at [664, 43] on div "Charges 0" at bounding box center [637, 51] width 69 height 24
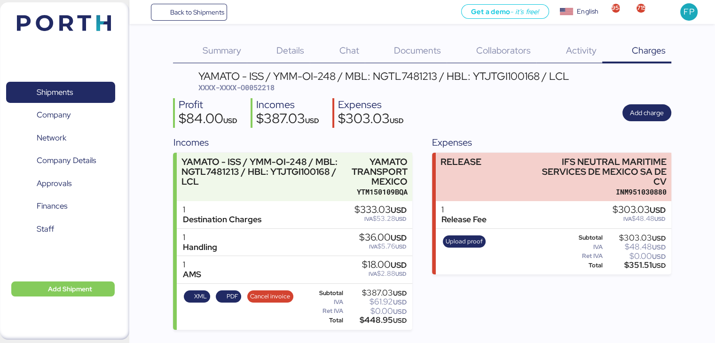
click at [272, 90] on span "XXXX-XXXX-O0052218" at bounding box center [237, 87] width 76 height 9
copy span "O0052218"
click at [55, 92] on span "Shipments" at bounding box center [55, 93] width 36 height 14
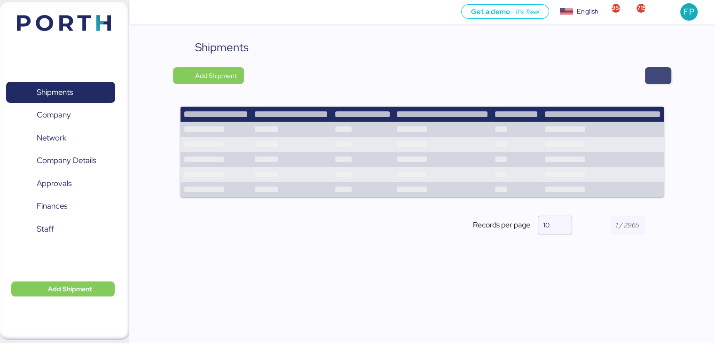
click at [666, 76] on span "button" at bounding box center [658, 75] width 26 height 17
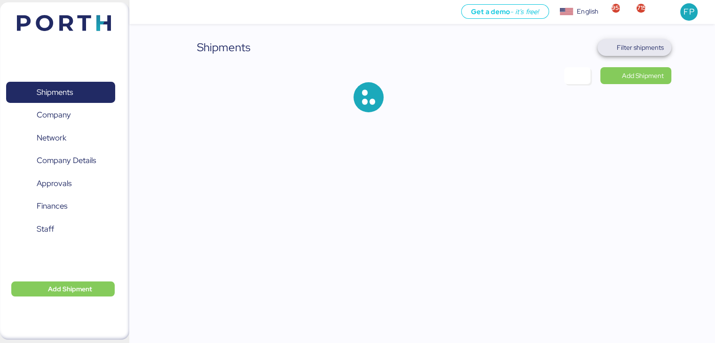
click at [648, 49] on span "Filter shipments" at bounding box center [640, 47] width 47 height 11
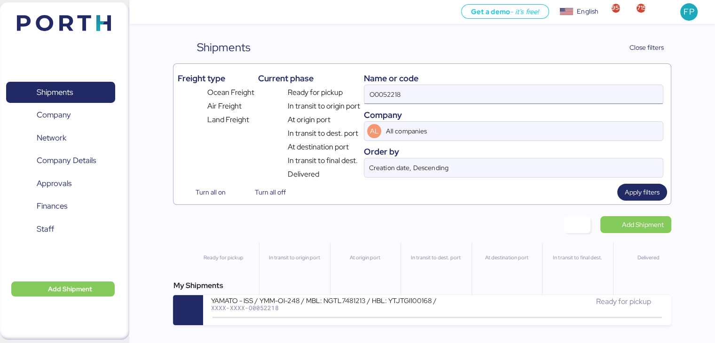
click at [390, 92] on input "O0052218" at bounding box center [514, 94] width 298 height 19
paste input "A0052241"
type input "A0052241"
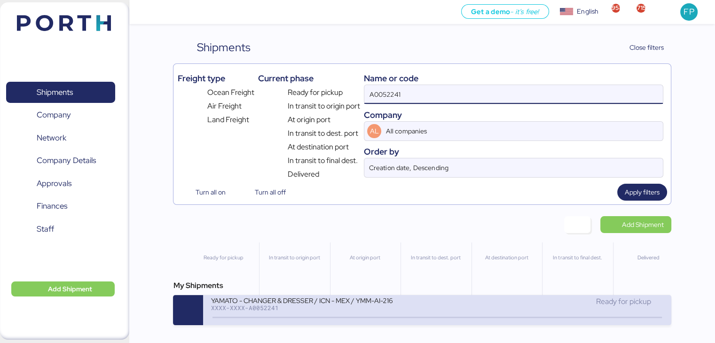
click at [320, 304] on div "YAMATO - CHANGER & DRESSER / ICN - MEX / YMM-AI-216" at bounding box center [324, 300] width 226 height 8
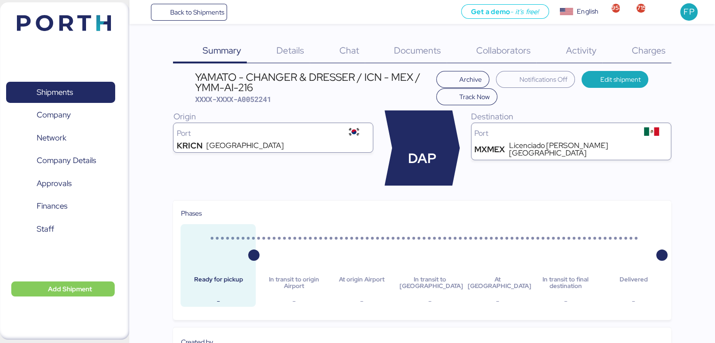
click at [655, 58] on div "Charges 0" at bounding box center [637, 51] width 69 height 24
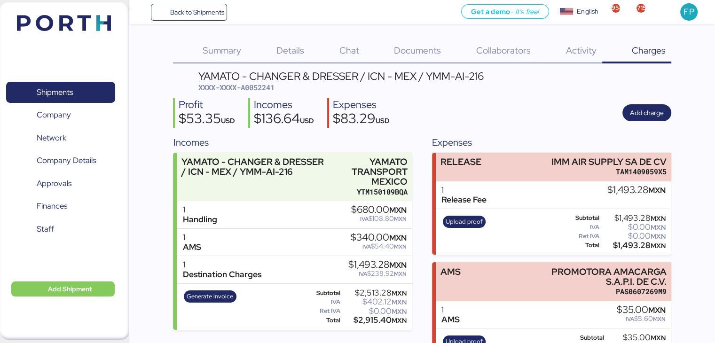
scroll to position [38, 0]
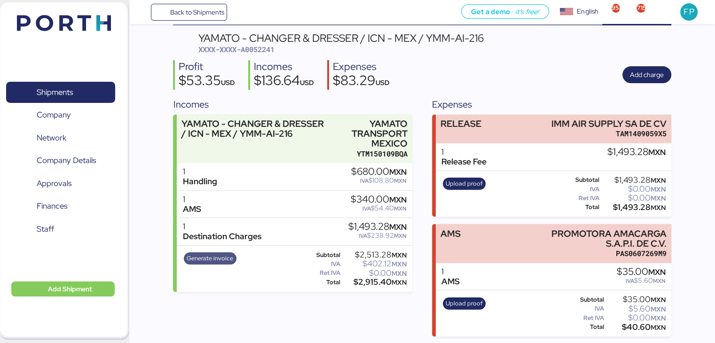
click at [221, 262] on span "Generate invoice" at bounding box center [210, 259] width 47 height 10
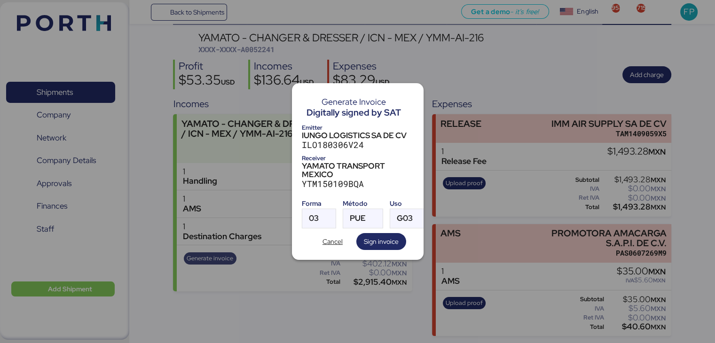
scroll to position [0, 0]
click at [320, 215] on div at bounding box center [327, 218] width 17 height 19
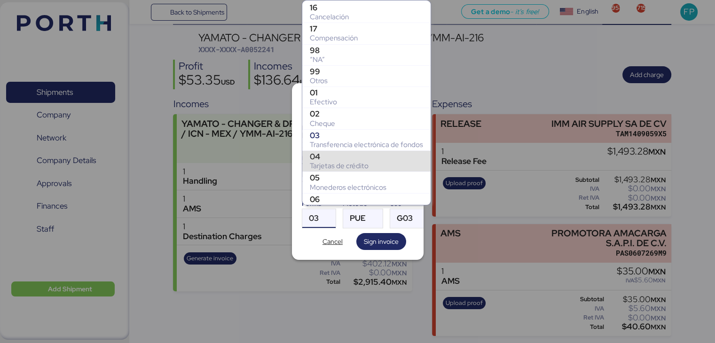
scroll to position [125, 0]
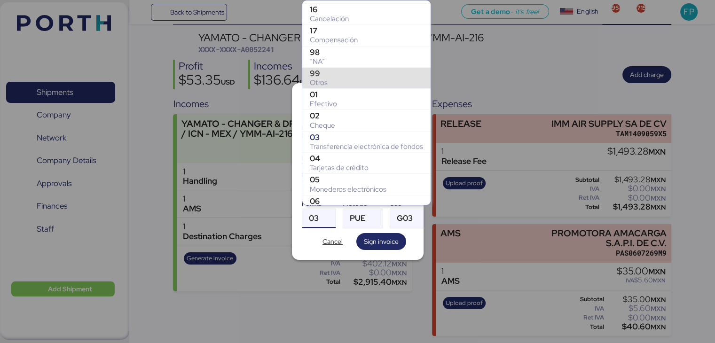
click at [322, 78] on div "Otros" at bounding box center [366, 82] width 113 height 9
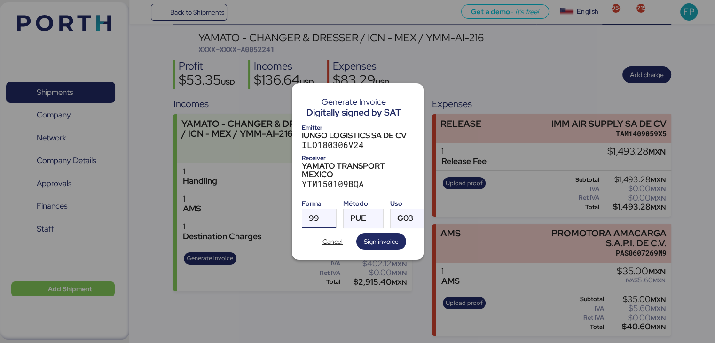
click at [352, 200] on div "Método" at bounding box center [363, 204] width 40 height 10
click at [362, 215] on span "PUE" at bounding box center [358, 219] width 16 height 8
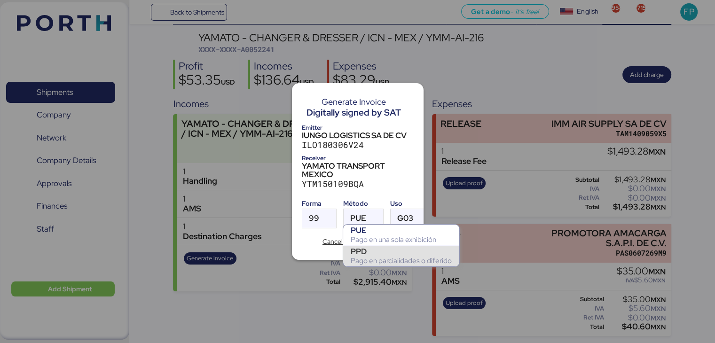
click at [376, 253] on div "PPD" at bounding box center [401, 251] width 101 height 9
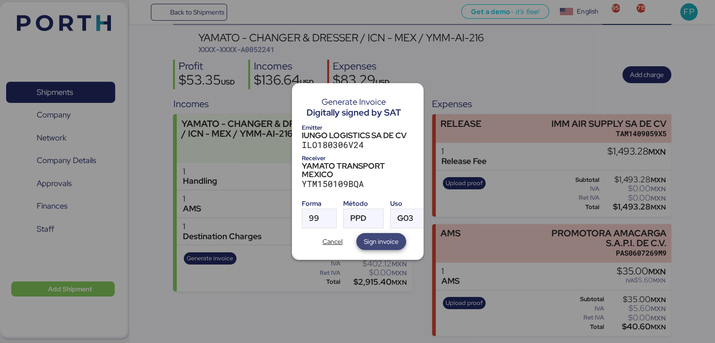
click at [373, 245] on span "Sign invoice" at bounding box center [382, 241] width 50 height 17
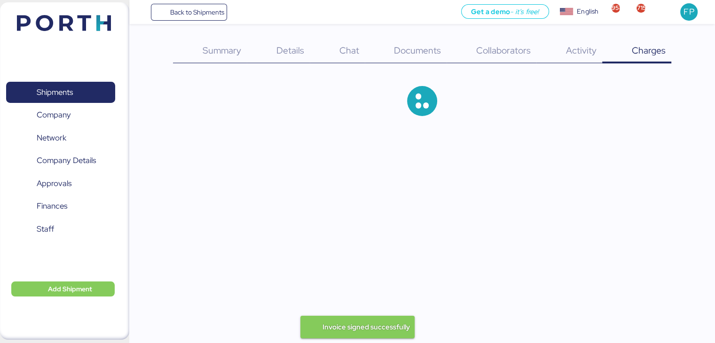
scroll to position [38, 0]
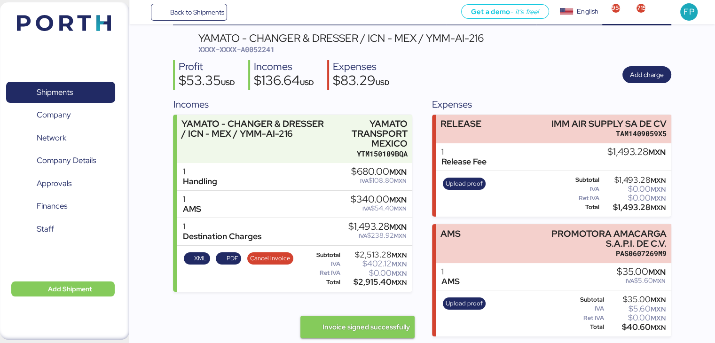
click at [262, 51] on span "XXXX-XXXX-A0052241" at bounding box center [237, 49] width 76 height 9
copy header "XXXX-XXXX-A0052241"
click at [263, 47] on span "XXXX-XXXX-A0052241" at bounding box center [237, 49] width 76 height 9
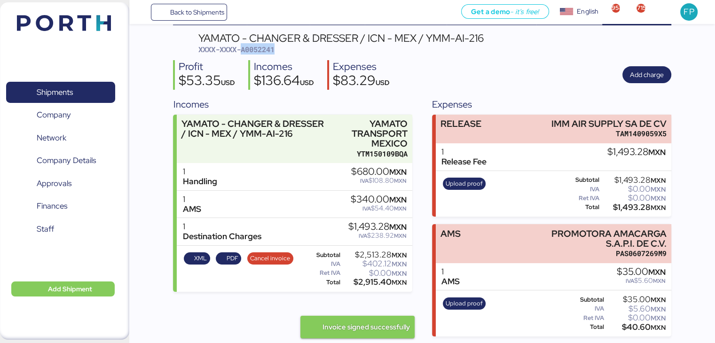
click at [263, 47] on span "XXXX-XXXX-A0052241" at bounding box center [237, 49] width 76 height 9
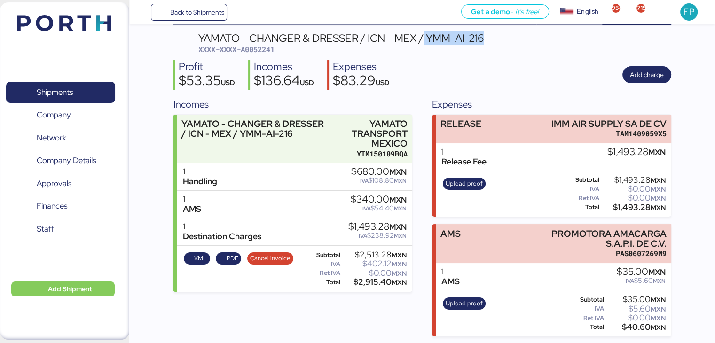
drag, startPoint x: 492, startPoint y: 38, endPoint x: 425, endPoint y: 38, distance: 66.8
click at [425, 38] on header "YAMATO - CHANGER & DRESSER / ICN - MEX / YMM-AI-216 XXXX-XXXX-A0052241" at bounding box center [422, 44] width 498 height 22
copy div "YMM-AI-216"
click at [367, 280] on div "$2,915.40 MXN" at bounding box center [374, 282] width 64 height 7
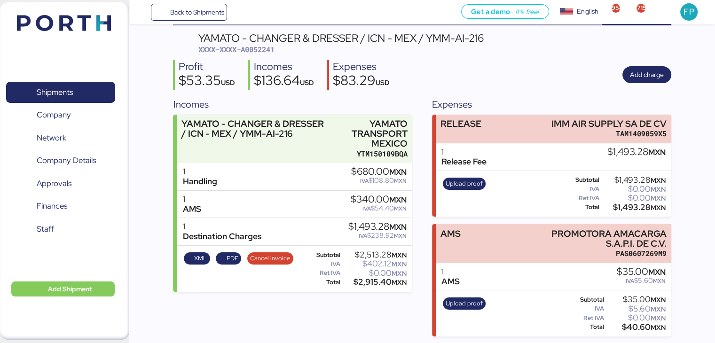
click at [367, 280] on div "$2,915.40 MXN" at bounding box center [374, 282] width 64 height 7
copy div "2,915.40"
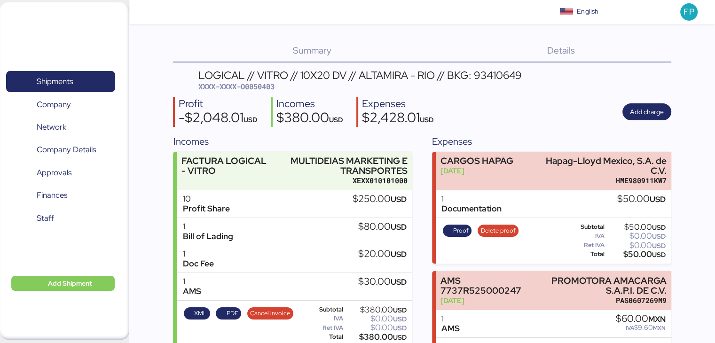
click at [252, 85] on span "XXXX-XXXX-O0050403" at bounding box center [237, 86] width 76 height 9
copy span "O0050403"
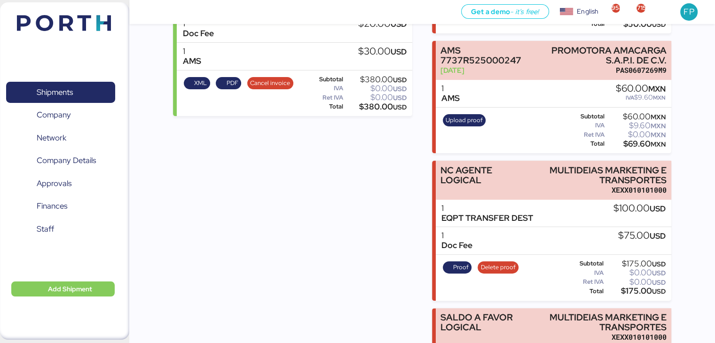
scroll to position [314, 0]
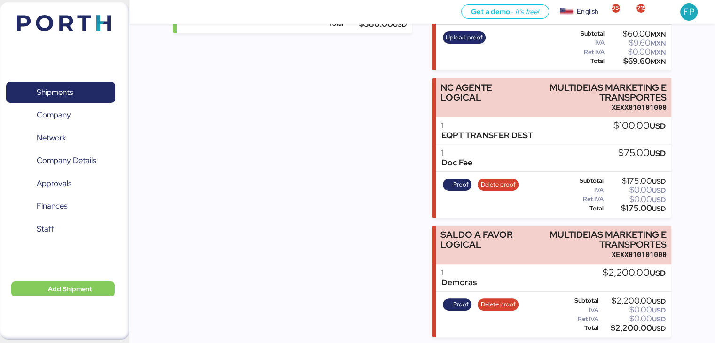
click at [472, 301] on div "Proof Delete proof" at bounding box center [481, 315] width 82 height 39
click at [454, 302] on span "Proof" at bounding box center [461, 305] width 16 height 10
click at [630, 329] on div "$2,200.00 USD" at bounding box center [633, 328] width 65 height 7
copy div "2,200.00"
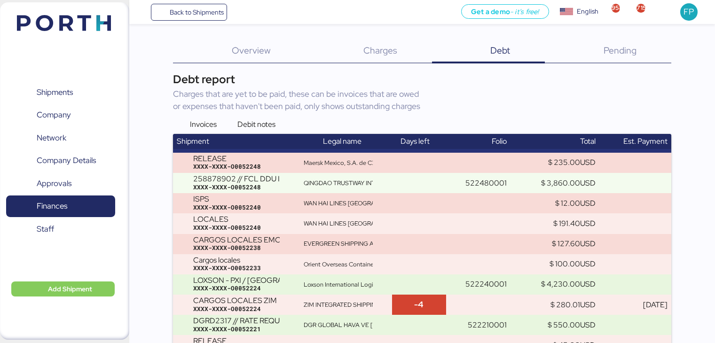
scroll to position [6697, 0]
